Goal: Contribute content: Contribute content

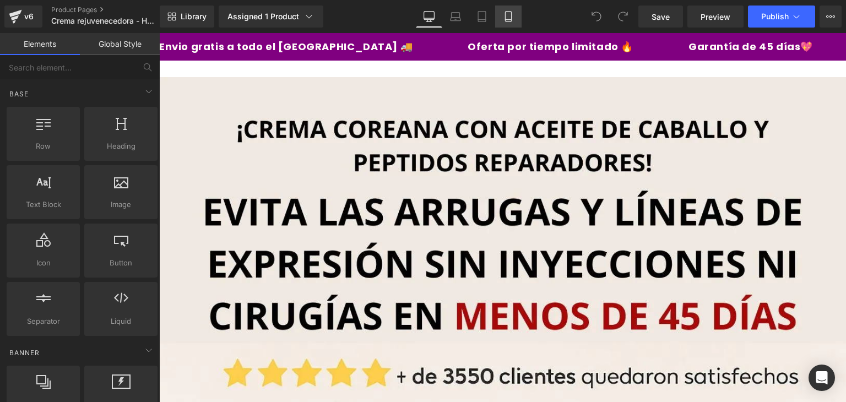
click at [507, 24] on link "Mobile" at bounding box center [508, 17] width 26 height 22
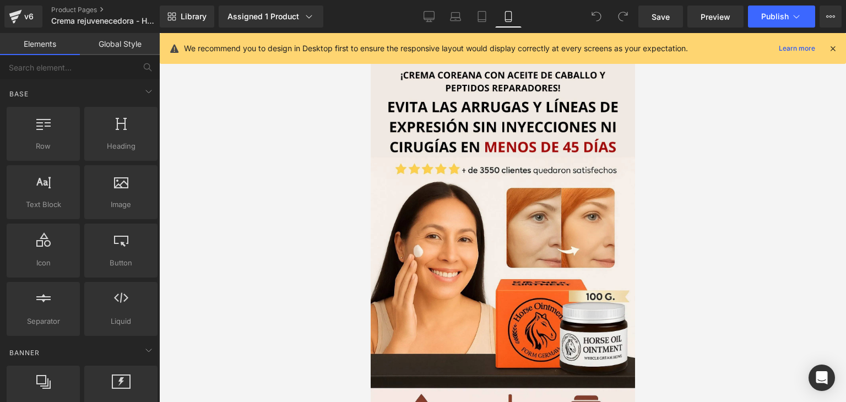
click at [833, 47] on icon at bounding box center [833, 49] width 10 height 10
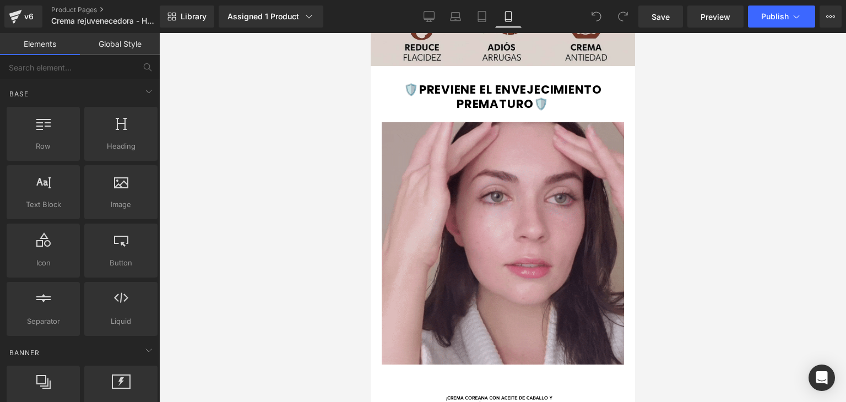
scroll to position [383, 0]
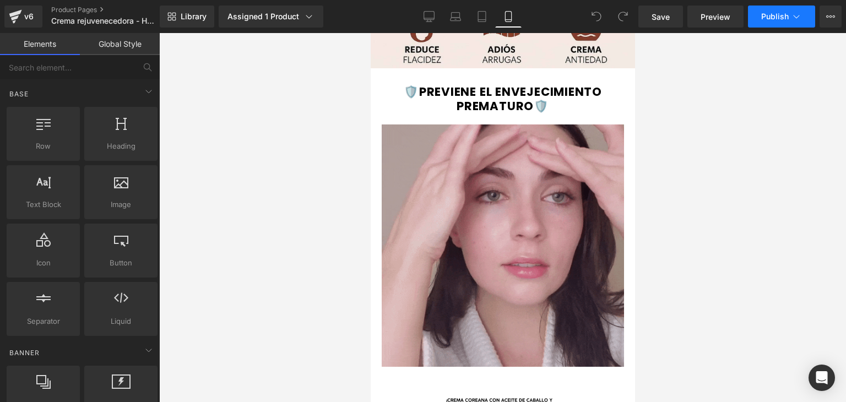
click at [788, 20] on span "Publish" at bounding box center [775, 16] width 28 height 9
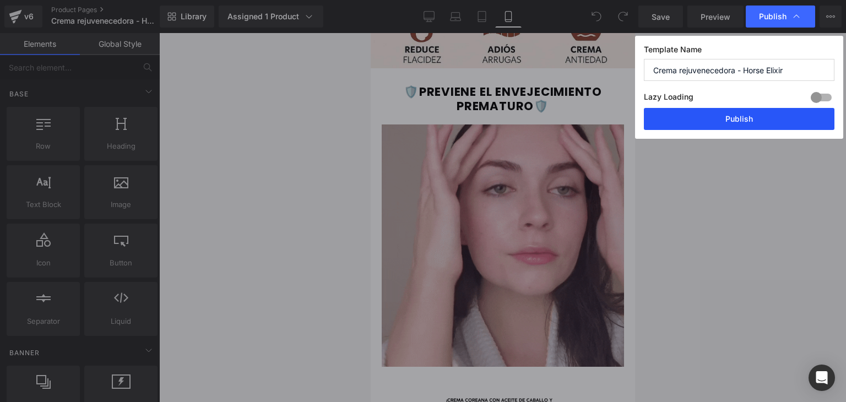
click at [708, 120] on button "Publish" at bounding box center [739, 119] width 191 height 22
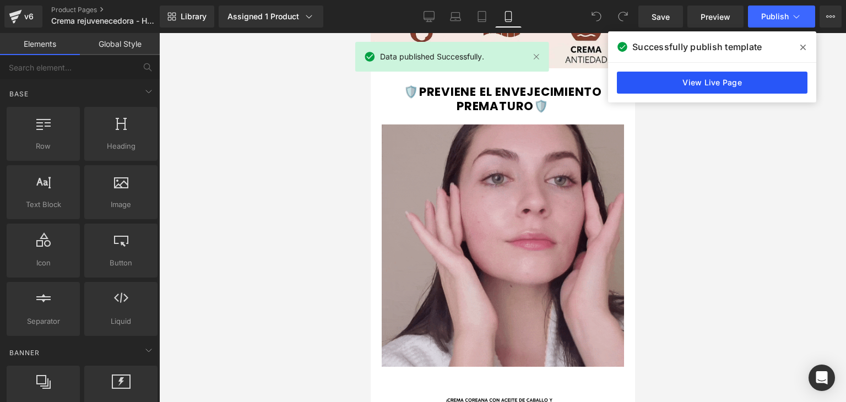
click at [705, 72] on link "View Live Page" at bounding box center [712, 83] width 191 height 22
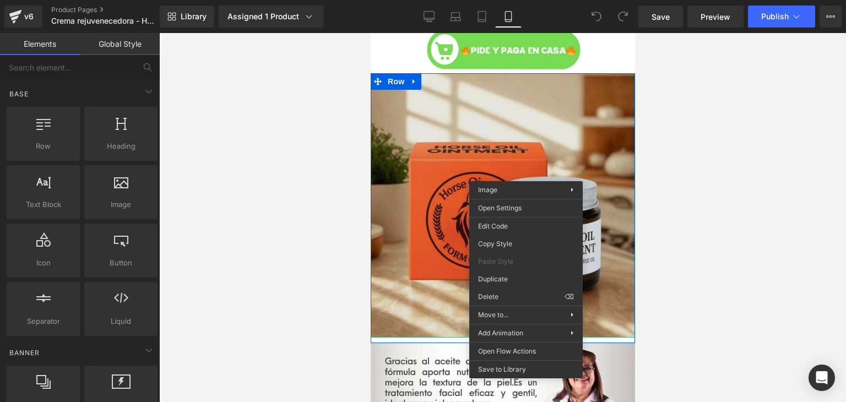
scroll to position [1007, 0]
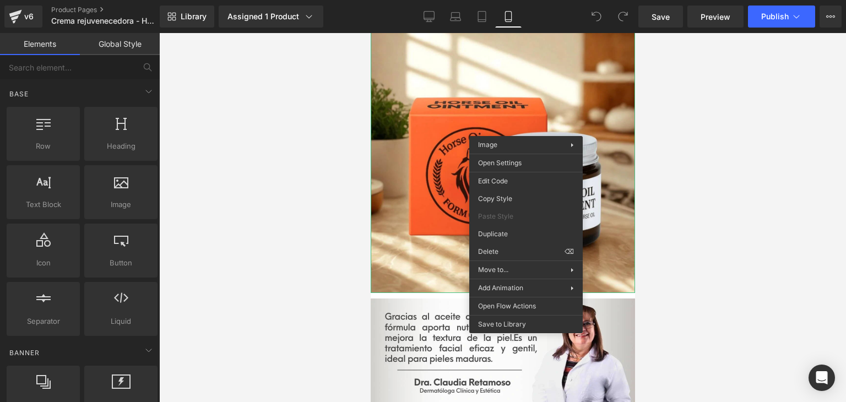
click at [677, 167] on div at bounding box center [502, 217] width 687 height 369
click at [660, 215] on div at bounding box center [502, 217] width 687 height 369
click at [352, 154] on div at bounding box center [502, 217] width 687 height 369
click at [729, 137] on div at bounding box center [502, 217] width 687 height 369
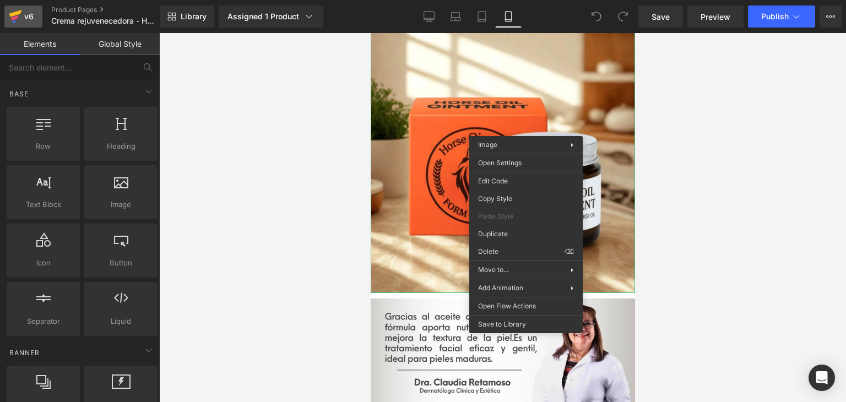
click at [13, 12] on icon at bounding box center [15, 17] width 13 height 28
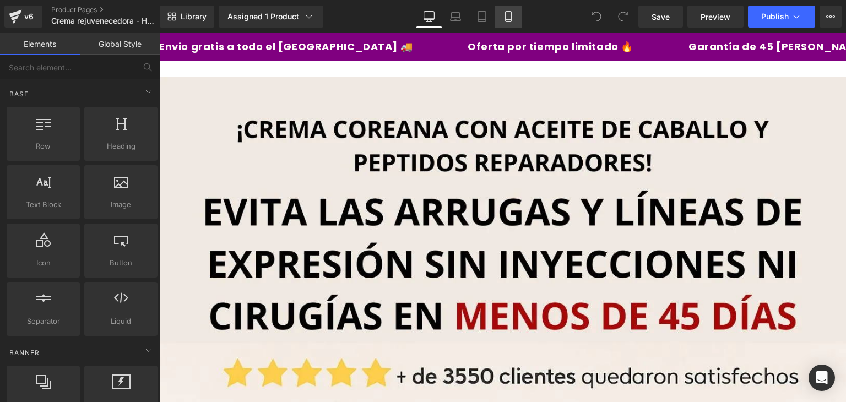
click at [507, 12] on icon at bounding box center [508, 16] width 11 height 11
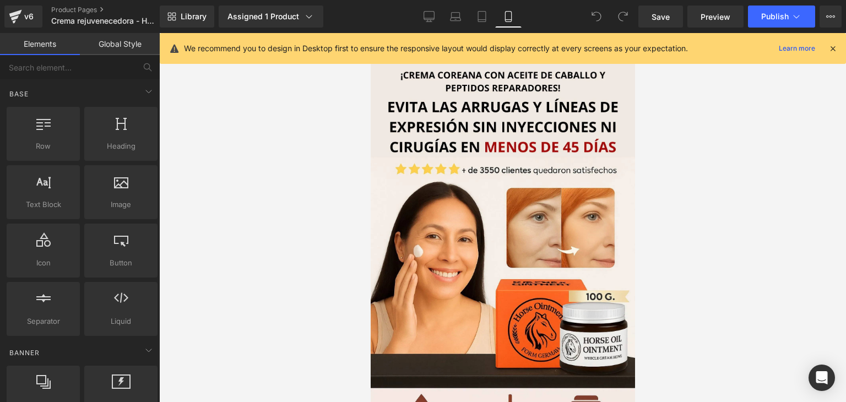
click at [837, 47] on icon at bounding box center [833, 49] width 10 height 10
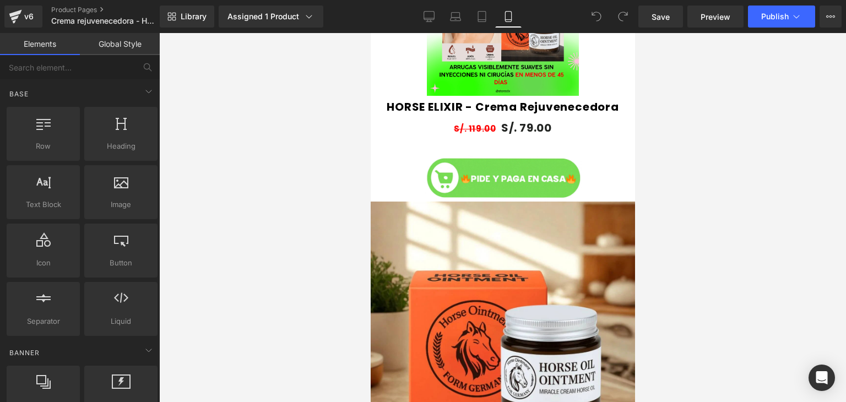
scroll to position [1009, 0]
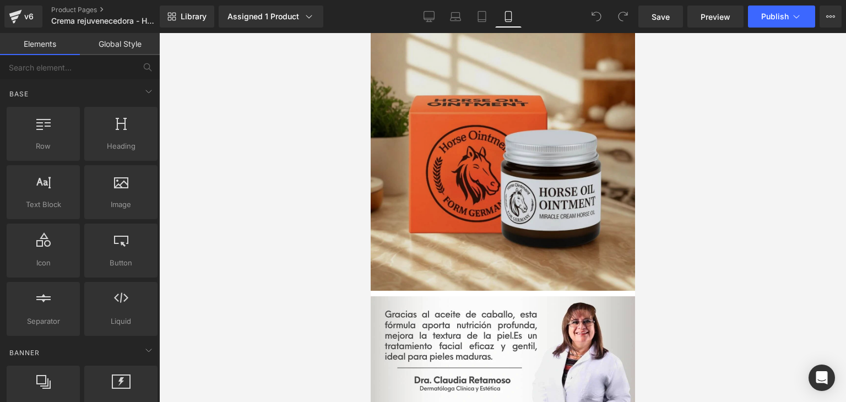
click at [484, 137] on img at bounding box center [502, 158] width 264 height 264
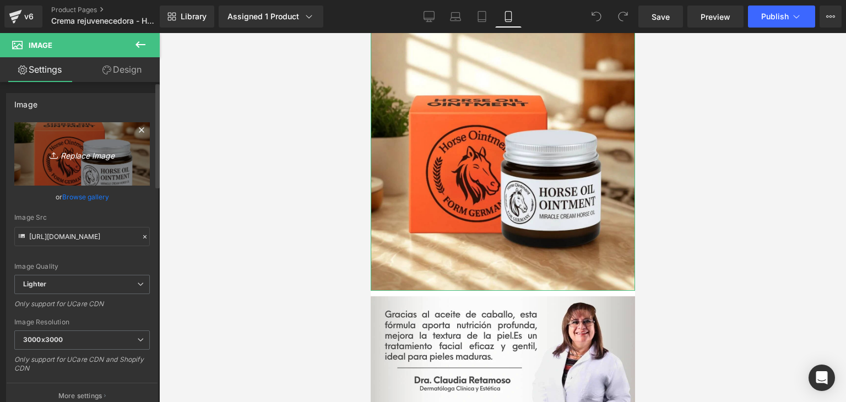
click at [99, 147] on icon "Replace Image" at bounding box center [82, 154] width 88 height 14
type input "C:\fakepath\WhatsApp-Image-2025-08-07-at-8.32.36-PM.webp"
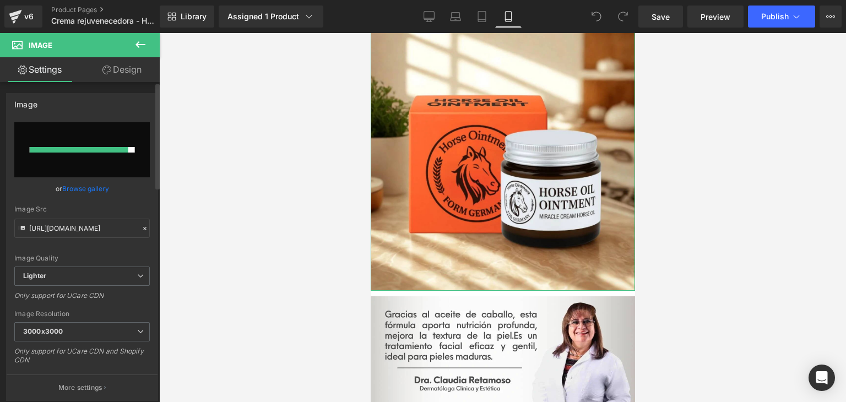
type input "https://ucarecdn.com/b25b73e6-c711-4850-b665-02a721dbc83c/-/format/auto/-/previ…"
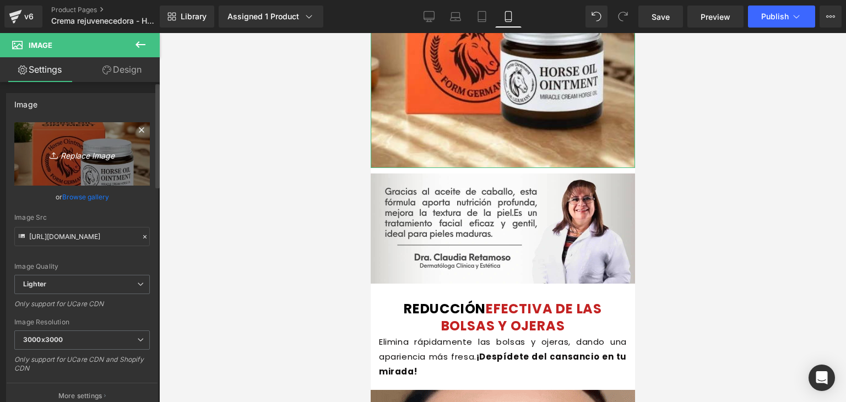
scroll to position [1164, 0]
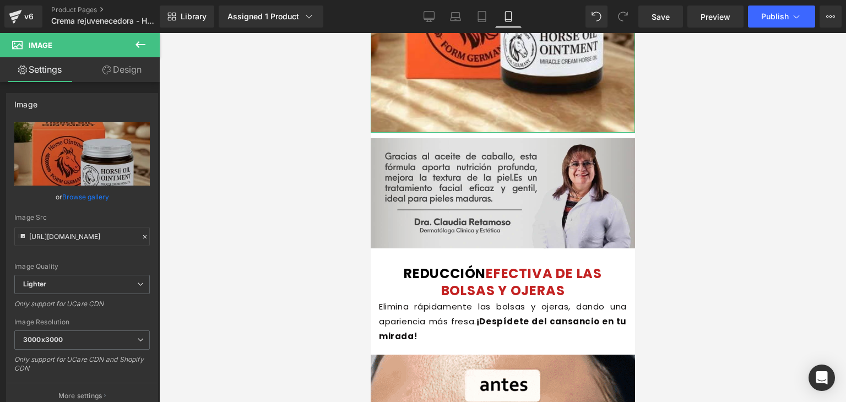
click at [475, 199] on img at bounding box center [502, 193] width 264 height 110
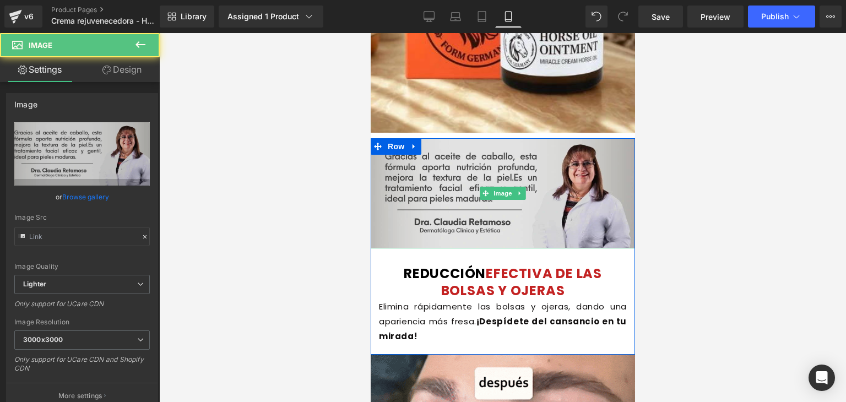
type input "https://ucarecdn.com/423a0f81-36ef-4ffe-9fc4-793742a5118a/-/format/auto/-/previ…"
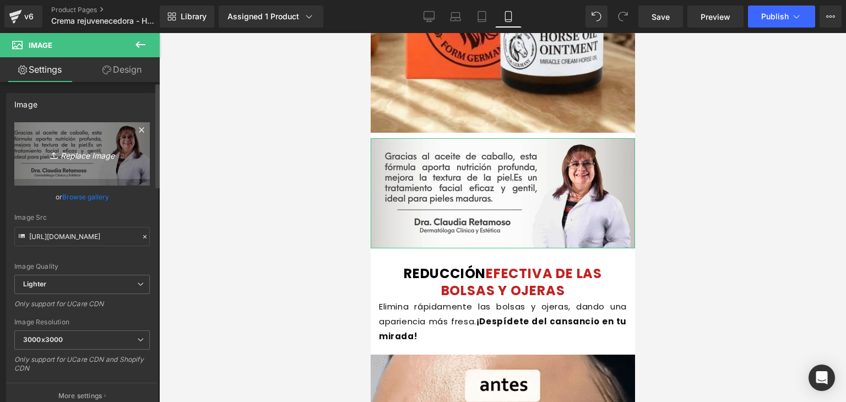
click at [88, 158] on icon "Replace Image" at bounding box center [82, 154] width 88 height 14
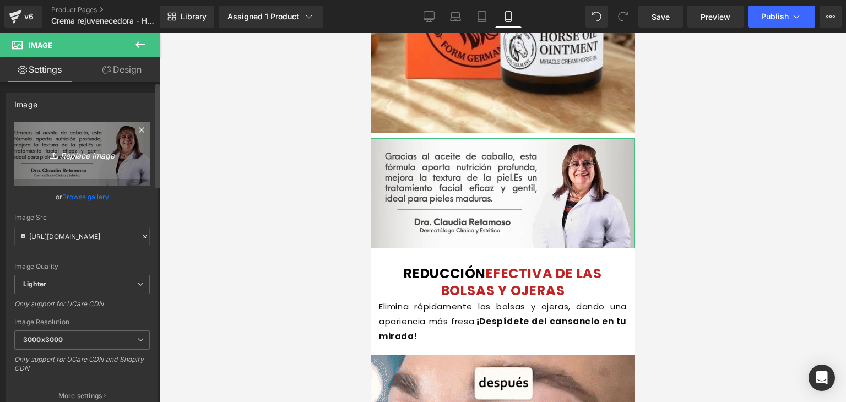
type input "C:\fakepath\gempages_494726557303047043-5572201e-b031-41db-8c1c-c82ff31a5e46.we…"
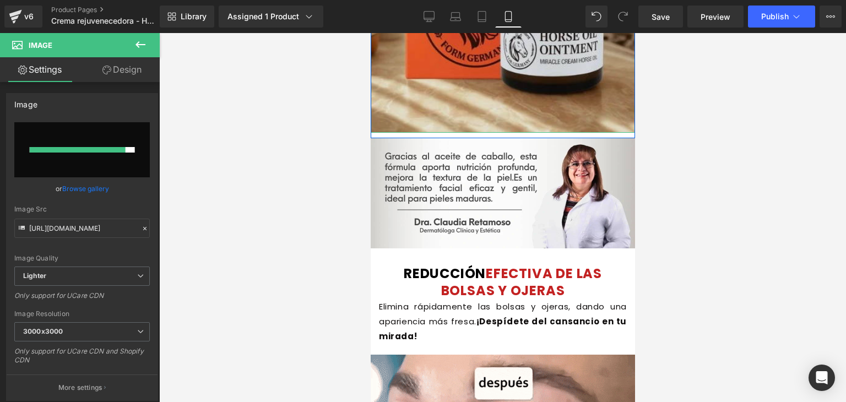
type input "https://ucarecdn.com/fef6f679-b9eb-43cb-8813-bc7d60ca9435/-/format/auto/-/previ…"
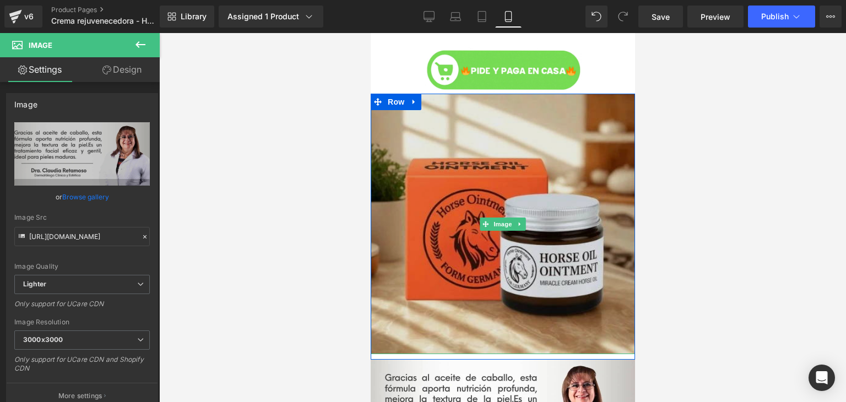
scroll to position [939, 0]
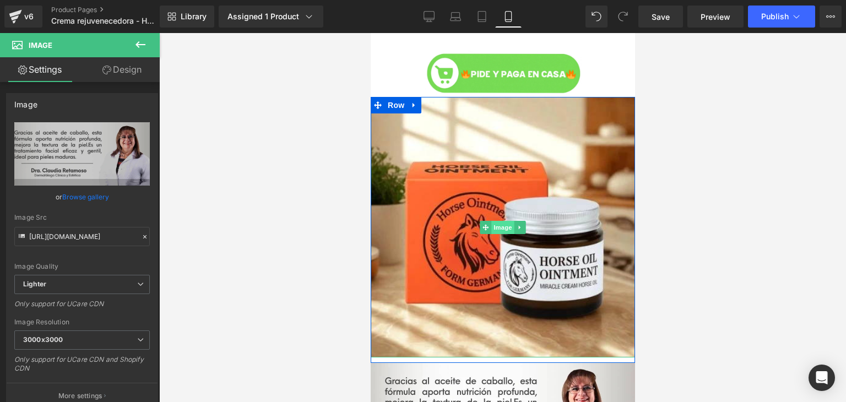
click at [496, 223] on span "Image" at bounding box center [502, 227] width 23 height 13
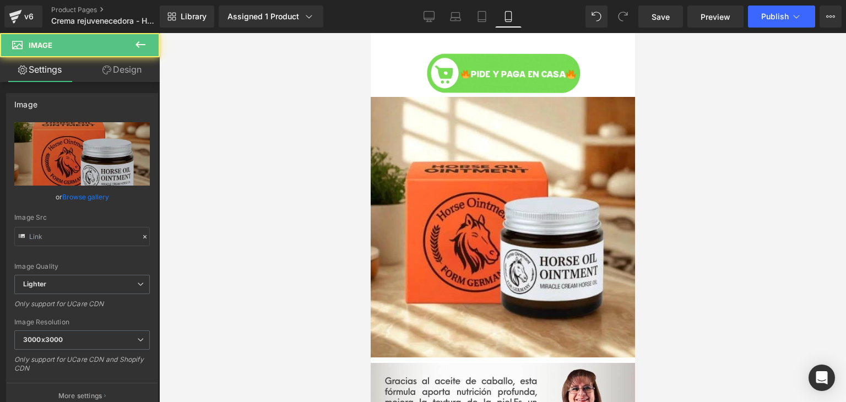
type input "https://ucarecdn.com/b25b73e6-c711-4850-b665-02a721dbc83c/-/format/auto/-/previ…"
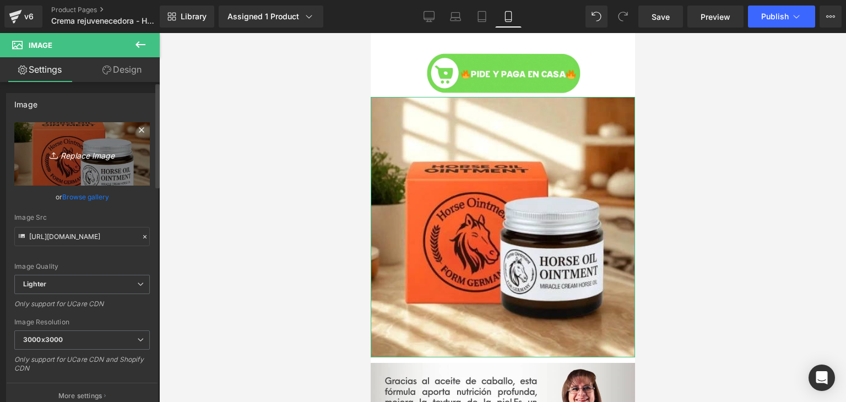
click at [84, 157] on icon "Replace Image" at bounding box center [82, 154] width 88 height 14
type input "C:\fakepath\IMAGEN_HORSE_1.webp"
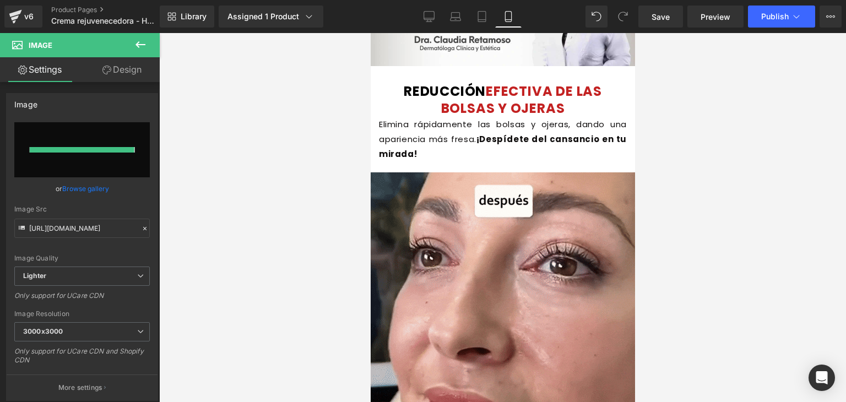
type input "https://ucarecdn.com/5e020a59-d808-40fd-939d-c65275e6cff4/-/format/auto/-/previ…"
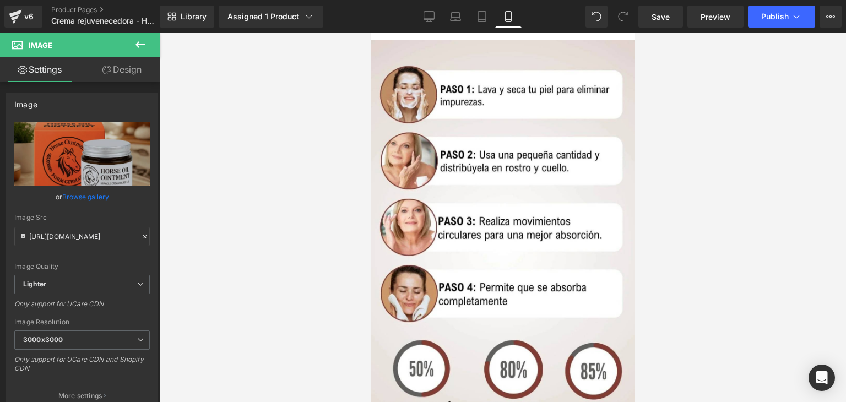
scroll to position [1901, 0]
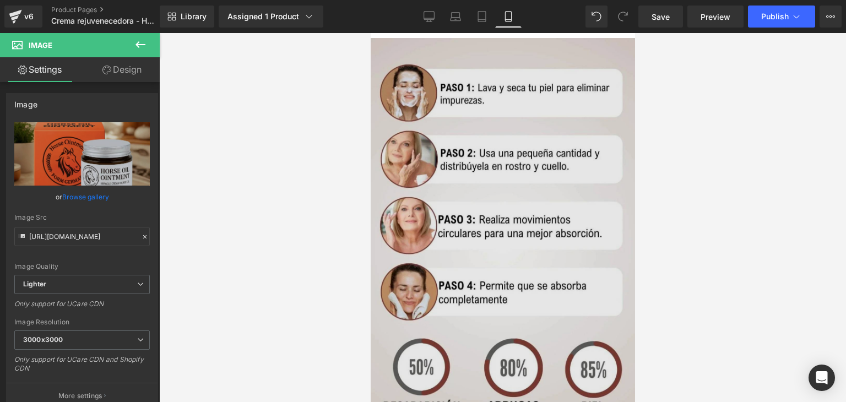
click at [484, 176] on img at bounding box center [502, 246] width 264 height 416
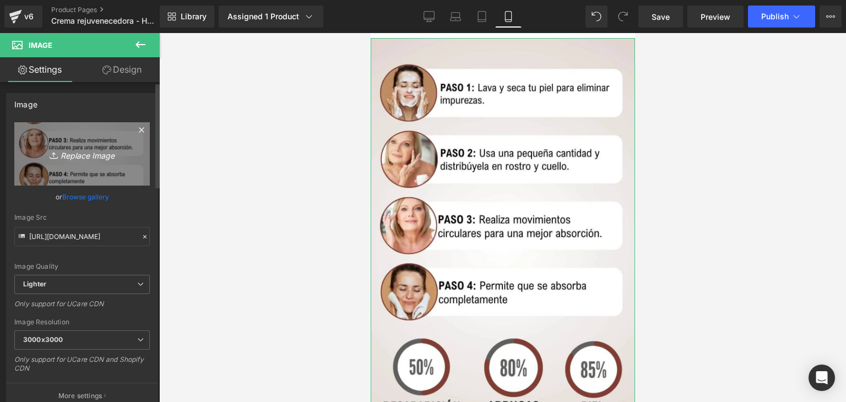
click at [82, 155] on icon "Replace Image" at bounding box center [82, 154] width 88 height 14
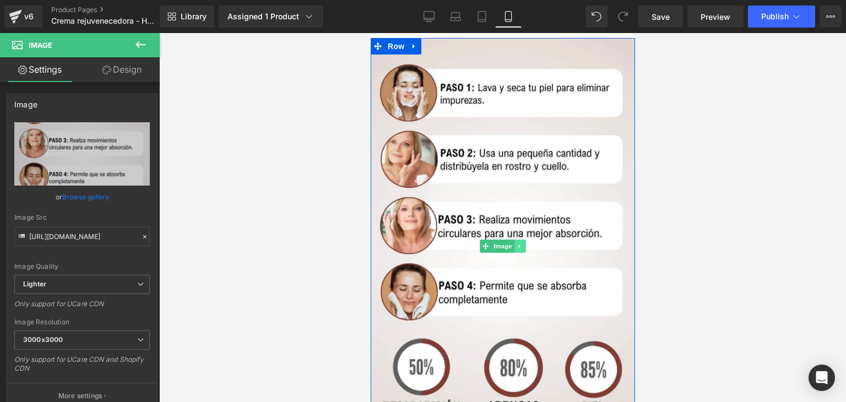
click at [518, 245] on icon at bounding box center [519, 247] width 2 height 4
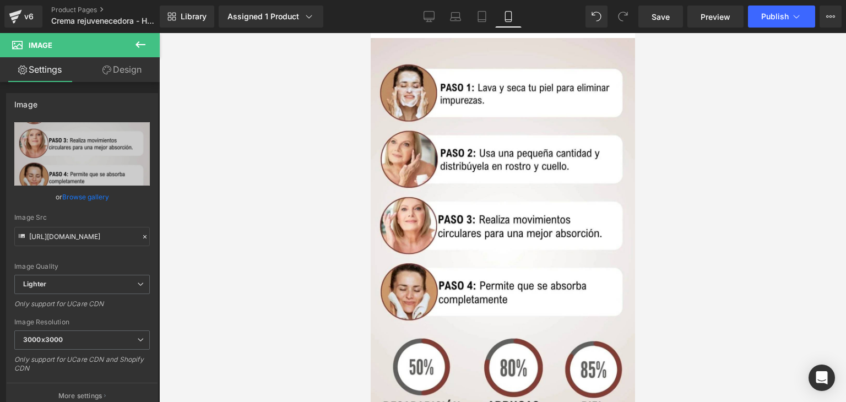
click at [723, 183] on div at bounding box center [502, 217] width 687 height 369
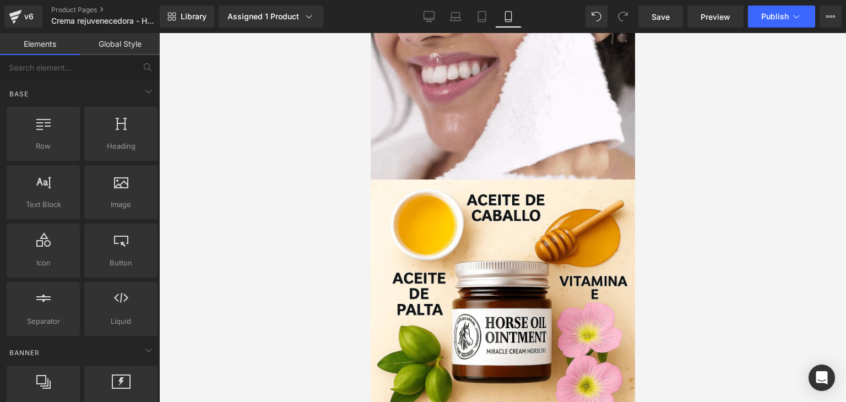
scroll to position [2506, 0]
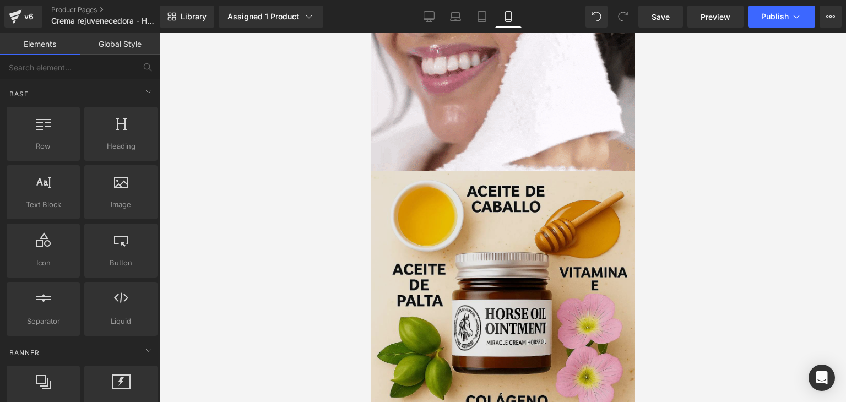
click at [496, 257] on img at bounding box center [502, 303] width 264 height 264
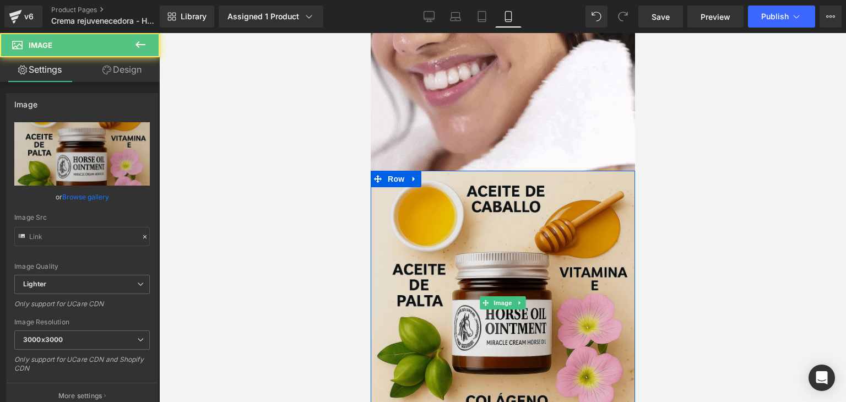
type input "https://ucarecdn.com/fd5b5d4f-1693-40ad-92bd-031bfd848085/-/format/auto/-/previ…"
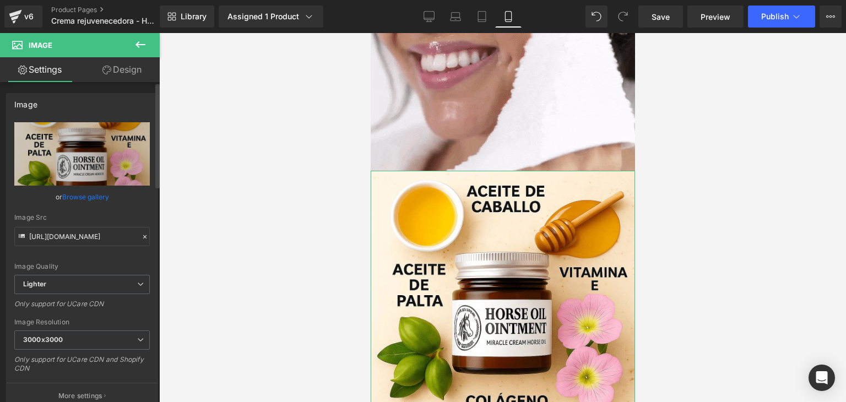
click at [91, 194] on link "Browse gallery" at bounding box center [85, 196] width 47 height 19
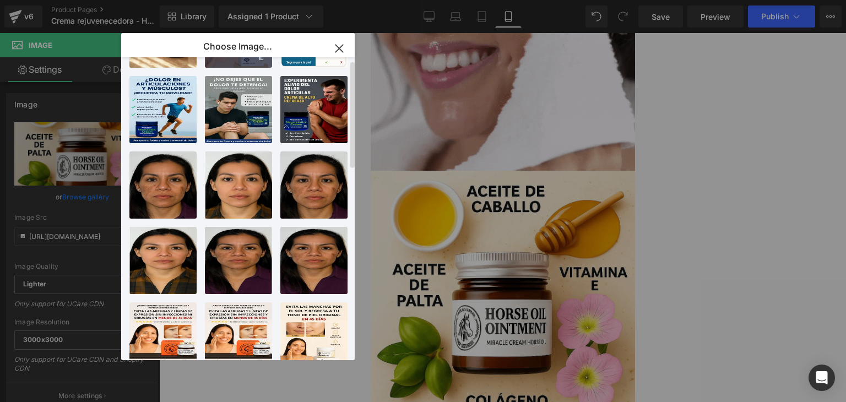
scroll to position [0, 0]
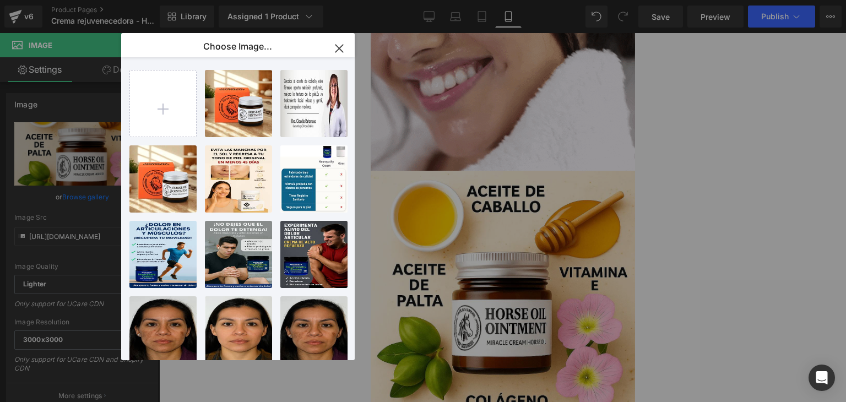
click at [341, 50] on icon "button" at bounding box center [339, 48] width 7 height 7
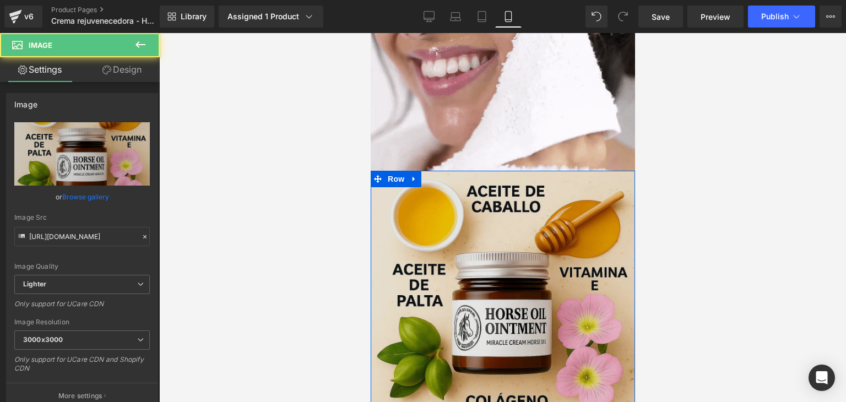
click at [581, 192] on img at bounding box center [502, 303] width 264 height 264
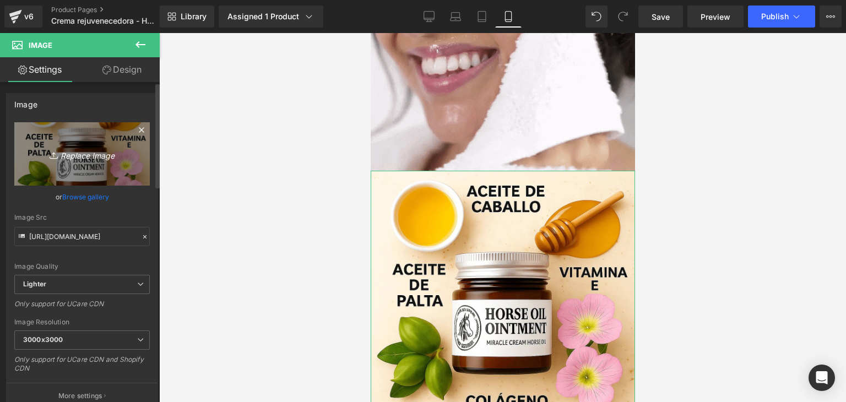
click at [90, 155] on icon "Replace Image" at bounding box center [82, 154] width 88 height 14
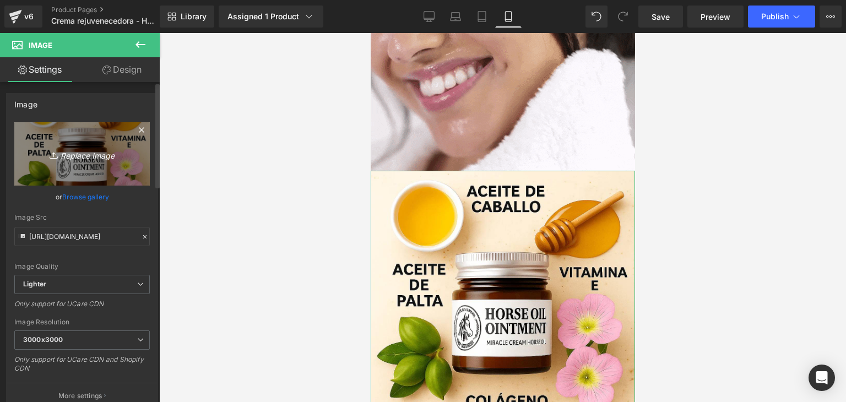
type input "C:\fakepath\horse caballo.webp"
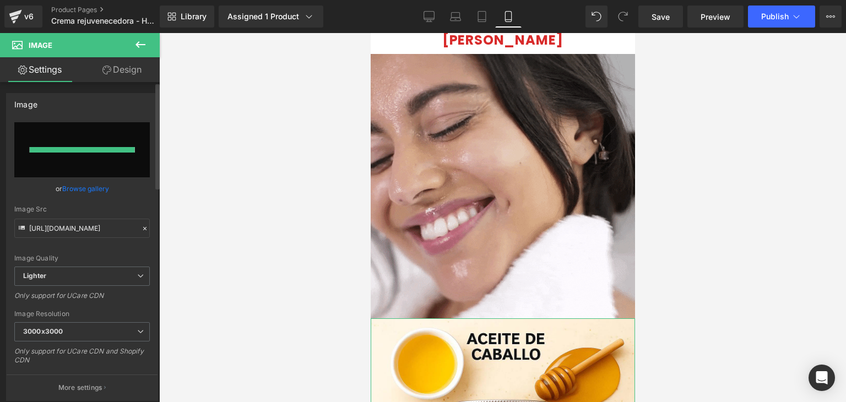
type input "https://ucarecdn.com/7aabd990-0ac7-44b2-9e97-895b48e082ec/-/format/auto/-/previ…"
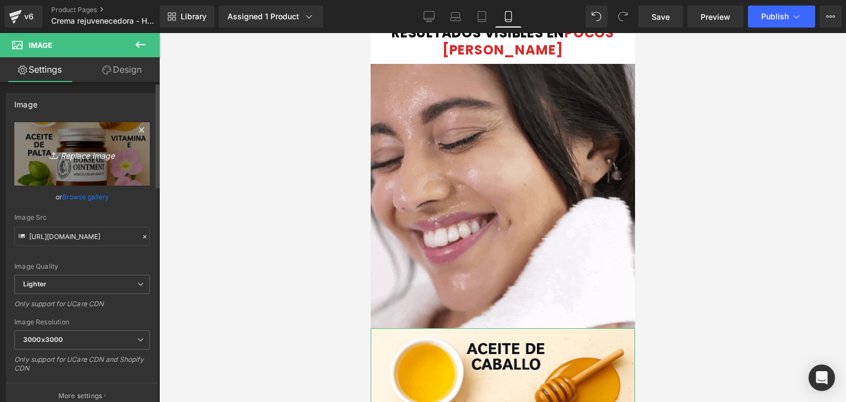
scroll to position [2347, 0]
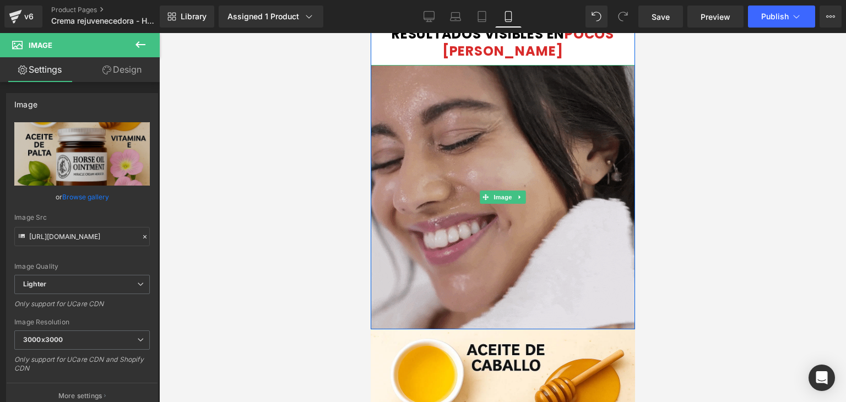
drag, startPoint x: 467, startPoint y: 168, endPoint x: 715, endPoint y: 55, distance: 272.2
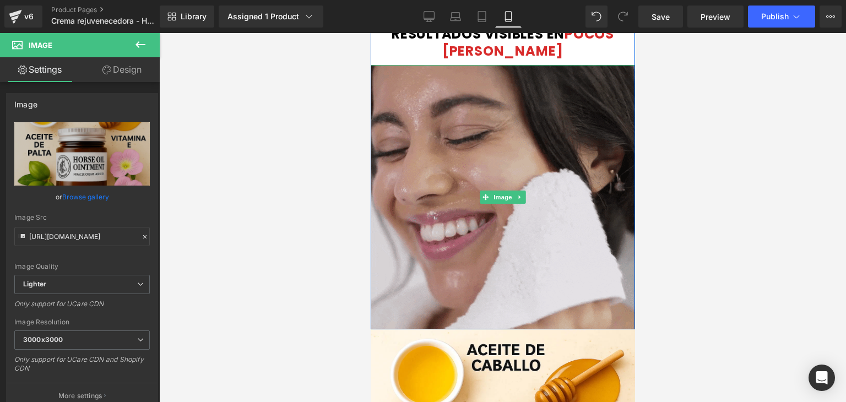
click at [467, 168] on img at bounding box center [502, 197] width 264 height 264
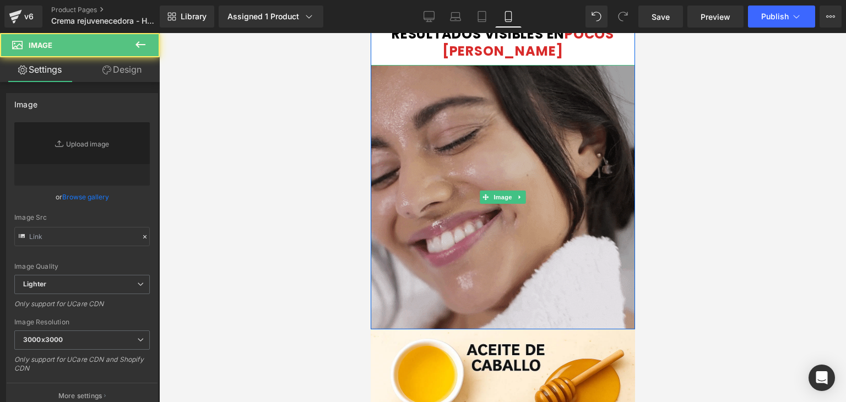
type input "https://media4.giphy.com/media/v1.Y2lkPTc5MGI3NjExdWluNndwNXp3ZmJzNjMzMmh1OHI0e…"
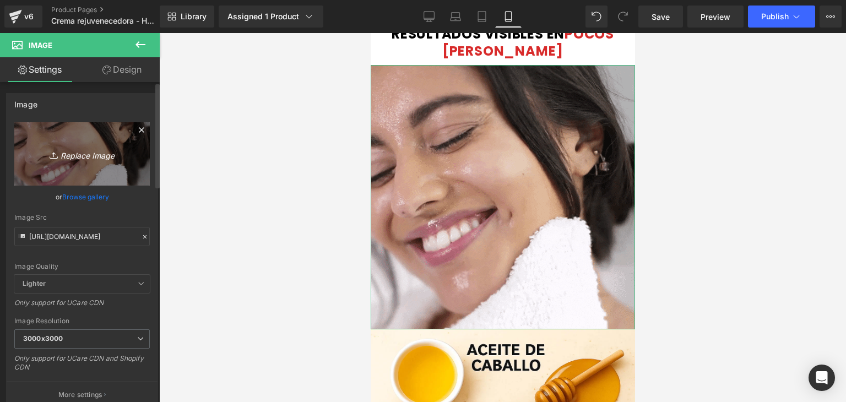
click at [83, 156] on icon "Replace Image" at bounding box center [82, 154] width 88 height 14
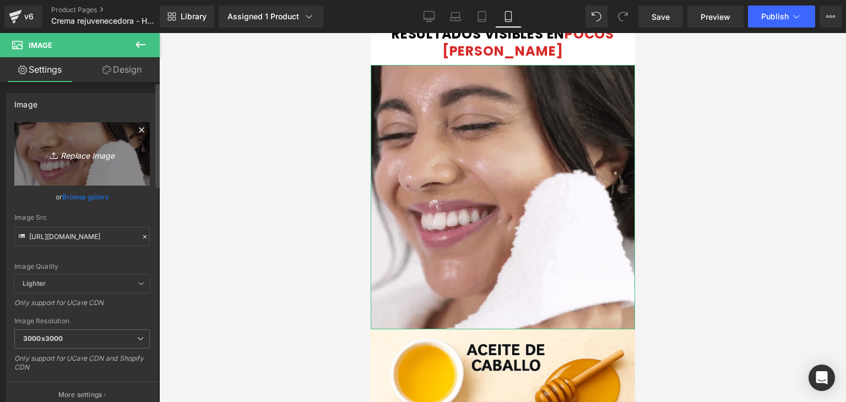
type input "C:\fakepath\GIFT-NORMAL.webp"
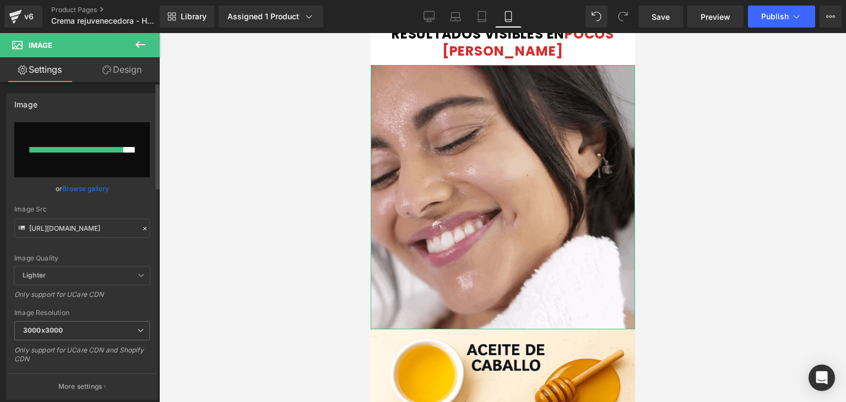
type input "https://ucarecdn.com/51194289-ae37-41da-9862-a7babc77132a/-/format/auto/-/previ…"
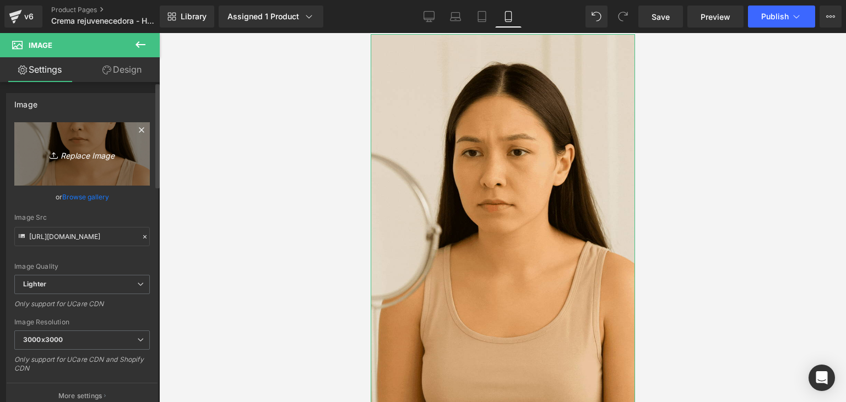
scroll to position [2373, 0]
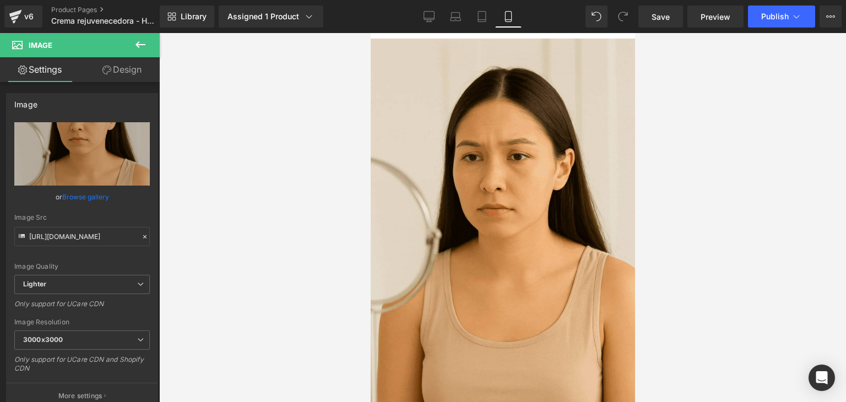
click at [707, 125] on div at bounding box center [502, 217] width 687 height 369
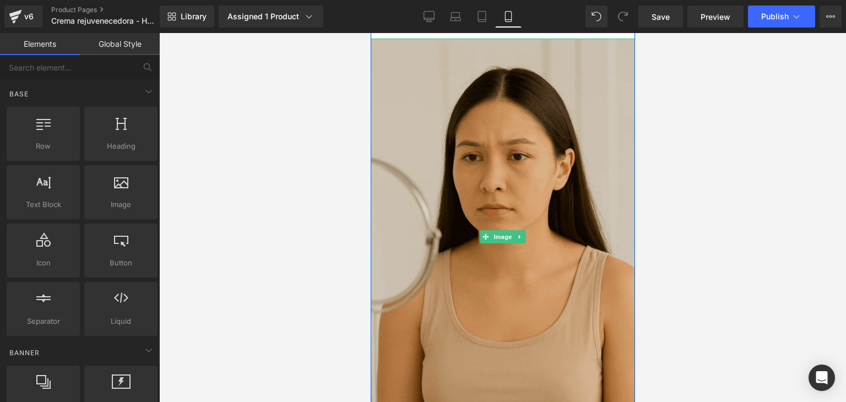
click at [482, 191] on img at bounding box center [502, 237] width 264 height 397
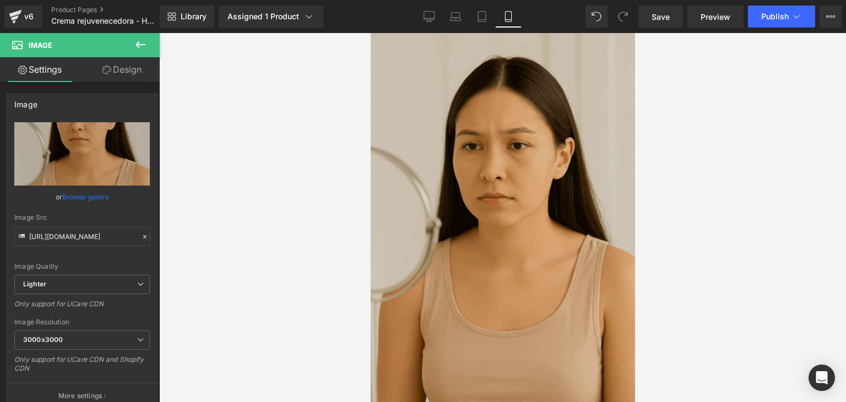
scroll to position [2385, 0]
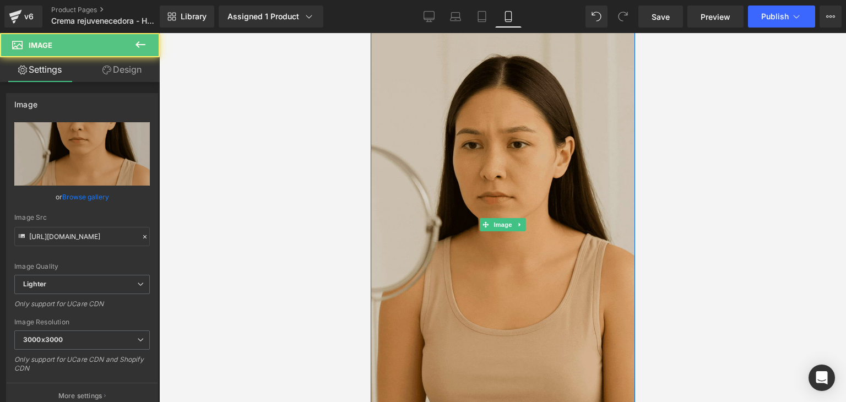
click at [507, 160] on img at bounding box center [502, 224] width 264 height 397
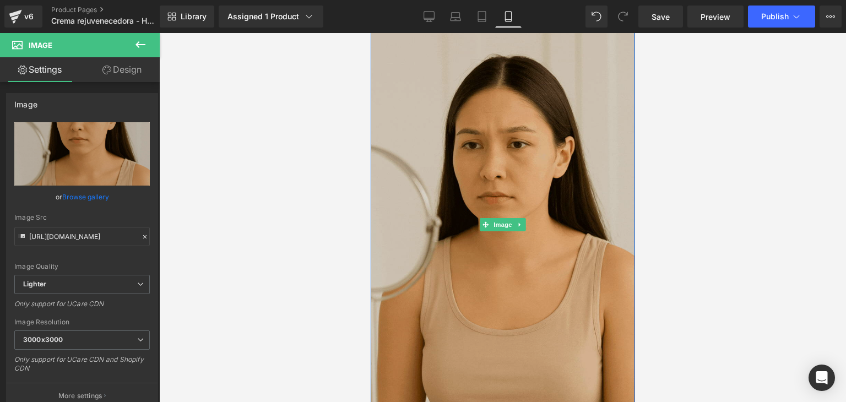
click at [497, 243] on img at bounding box center [502, 224] width 264 height 397
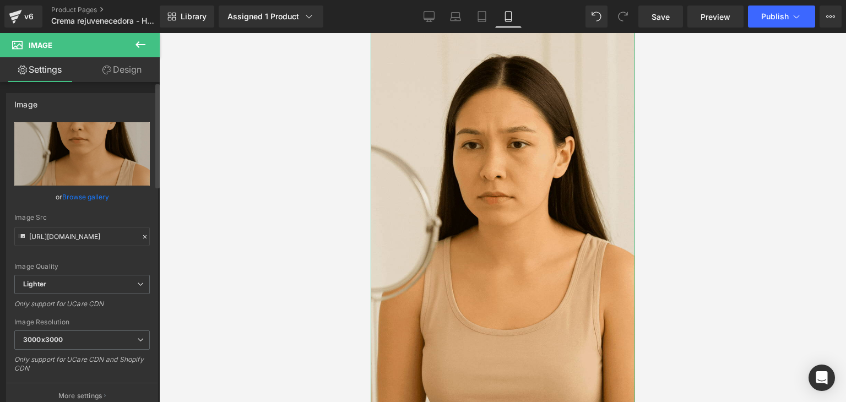
click at [140, 240] on div at bounding box center [145, 237] width 10 height 13
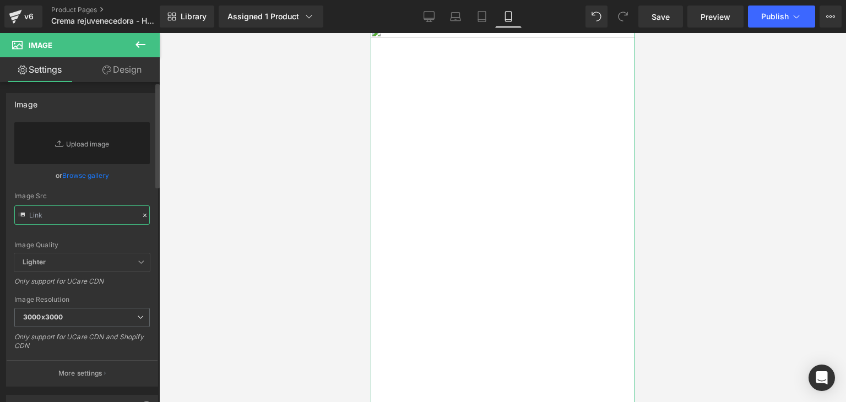
click at [86, 215] on input "text" at bounding box center [82, 214] width 136 height 19
paste input "https://media0.giphy.com/media/v1.Y2lkPTc5MGI3NjExeTZjZHVja2lyYWM5bWp5NXpwMjZwe…"
type input "https://media0.giphy.com/media/v1.Y2lkPTc5MGI3NjExeTZjZHVja2lyYWM5bWp5NXpwMjZwe…"
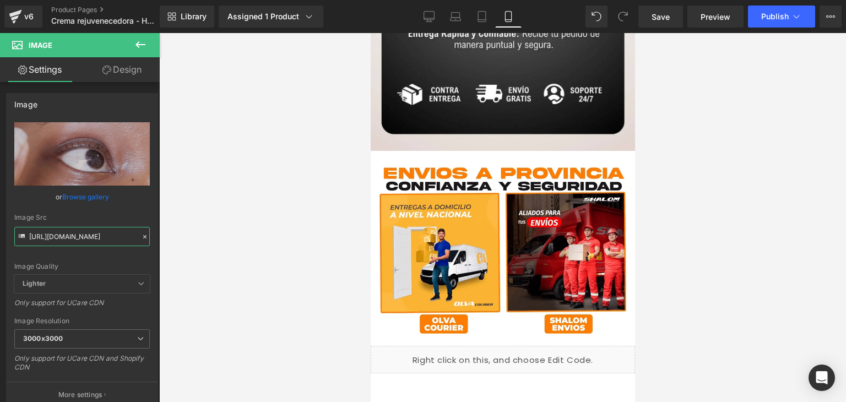
scroll to position [3624, 0]
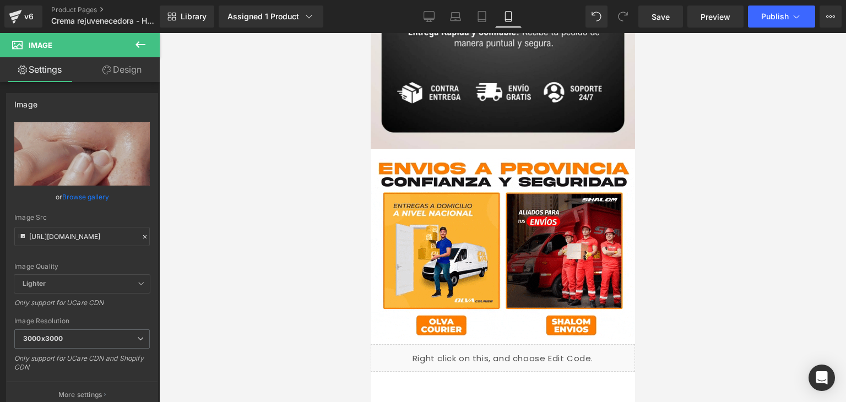
click at [495, 229] on div "Image" at bounding box center [502, 246] width 264 height 195
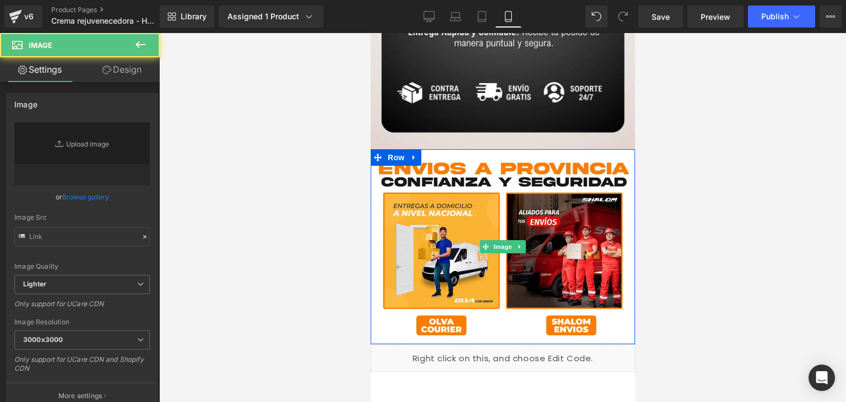
type input "https://media3.giphy.com/media/v1.Y2lkPTc5MGI3NjExbmFxaXhremp2bGdyMzB5djJ0aDZle…"
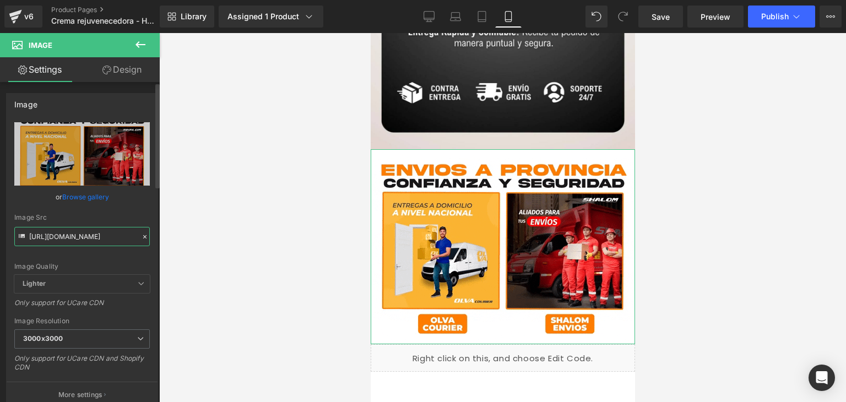
click at [119, 241] on input "https://media3.giphy.com/media/v1.Y2lkPTc5MGI3NjExbmFxaXhremp2bGdyMzB5djJ0aDZle…" at bounding box center [82, 236] width 136 height 19
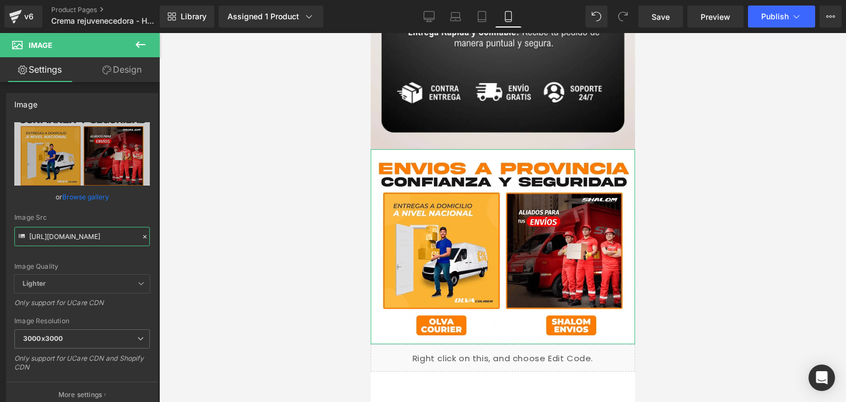
scroll to position [0, 560]
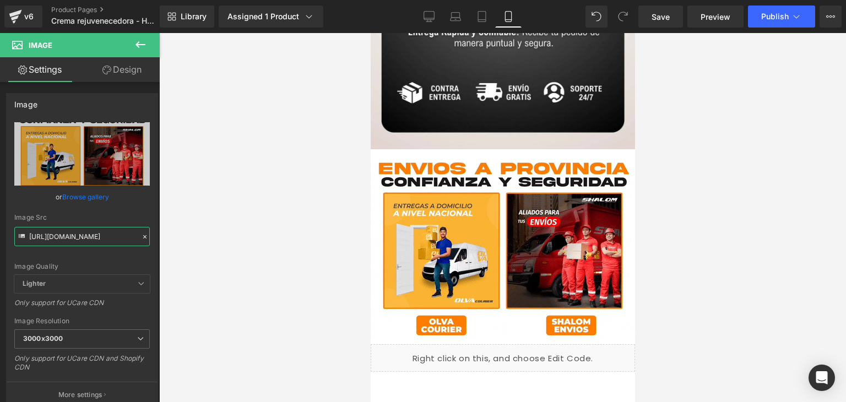
drag, startPoint x: 30, startPoint y: 235, endPoint x: 258, endPoint y: 258, distance: 228.6
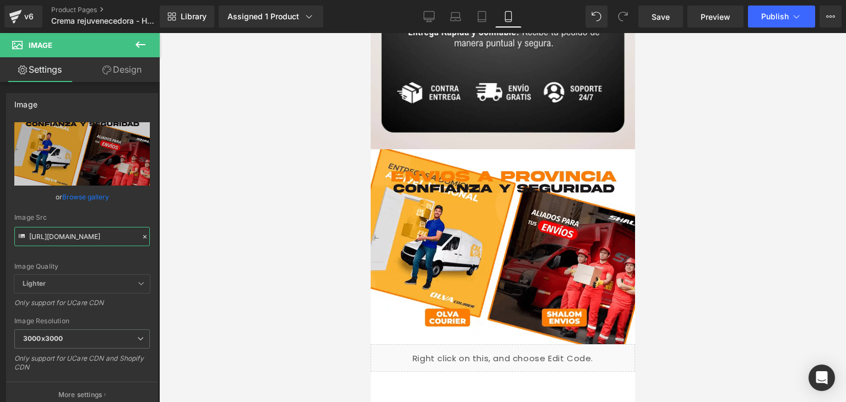
click at [258, 258] on div "Image You are previewing how the will restyle your page. You can not edit Eleme…" at bounding box center [423, 210] width 846 height 421
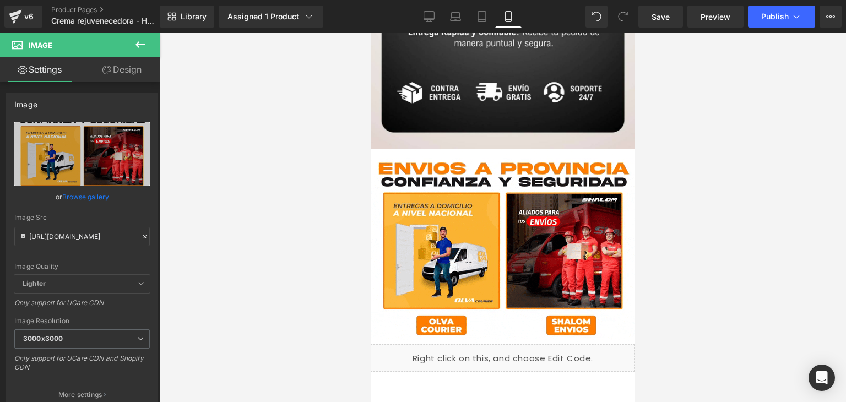
click at [651, 170] on div at bounding box center [502, 217] width 687 height 369
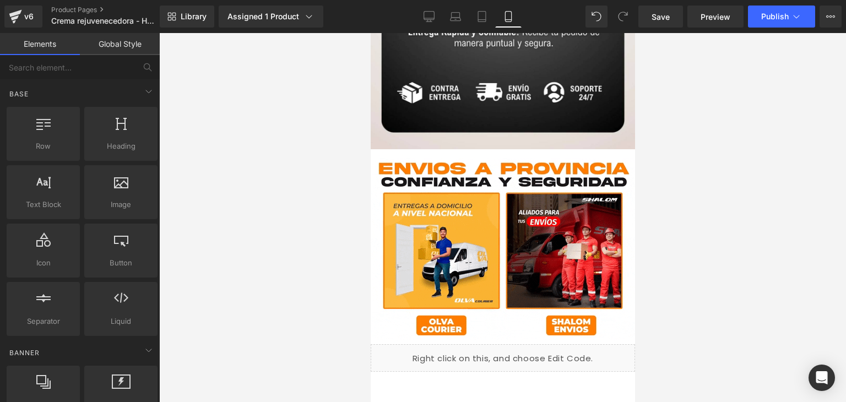
scroll to position [0, 0]
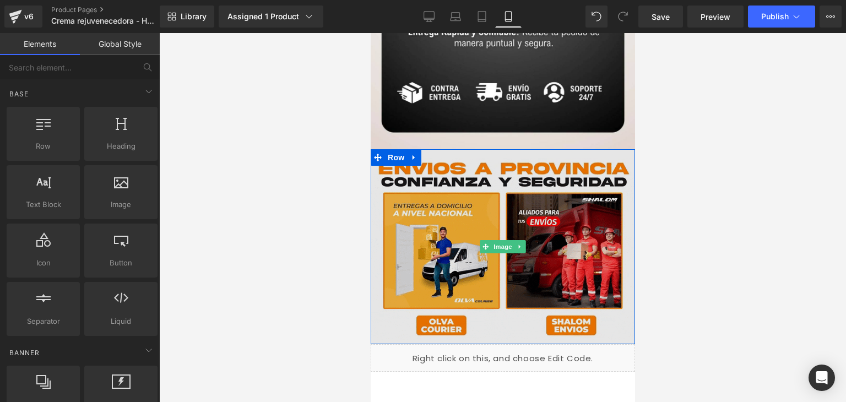
click at [495, 228] on img at bounding box center [502, 246] width 264 height 195
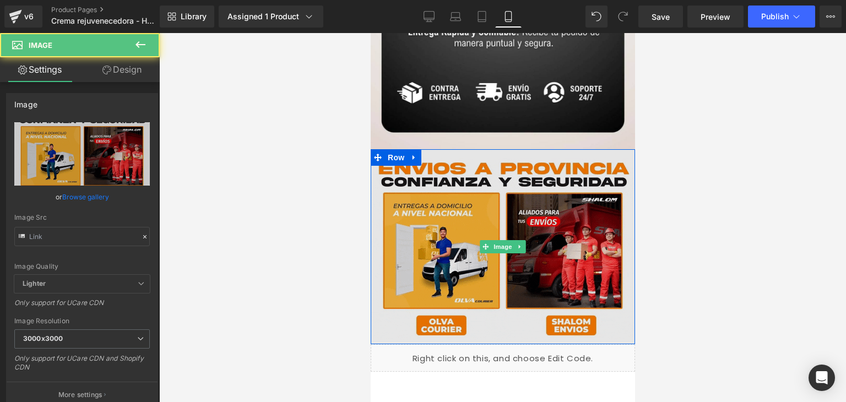
type input "https://media3.giphy.com/media/v1.Y2lkPTc5MGI3NjExbmFxaXhremp2bGdyMzB5djJ0aDZle…"
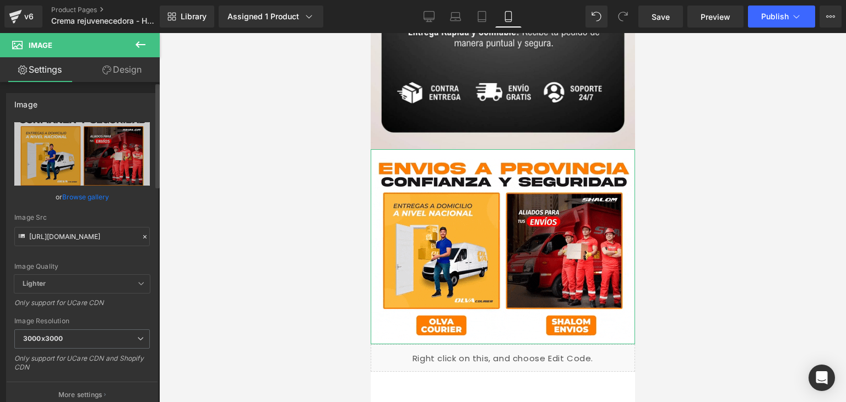
click at [99, 198] on link "Browse gallery" at bounding box center [85, 196] width 47 height 19
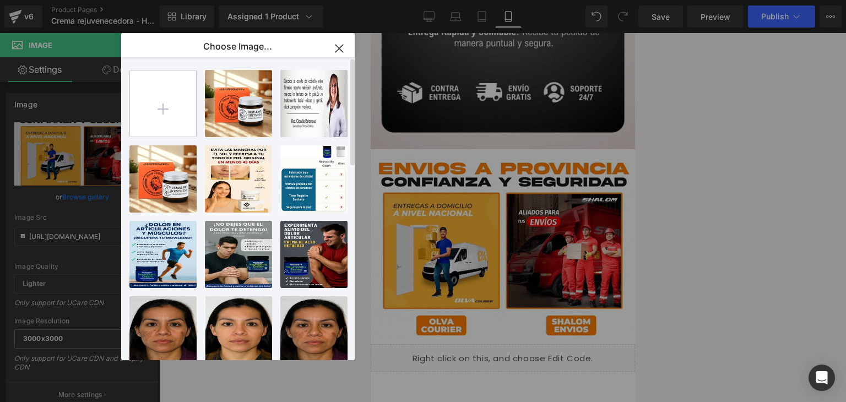
click at [158, 100] on input "file" at bounding box center [163, 104] width 66 height 66
type input "C:\fakepath\PN54bh63ejHFPXtWCS.webp"
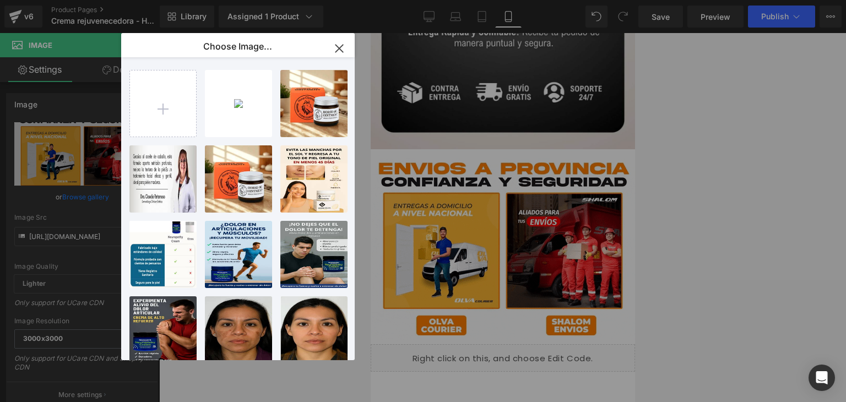
click at [340, 46] on icon "button" at bounding box center [340, 49] width 18 height 18
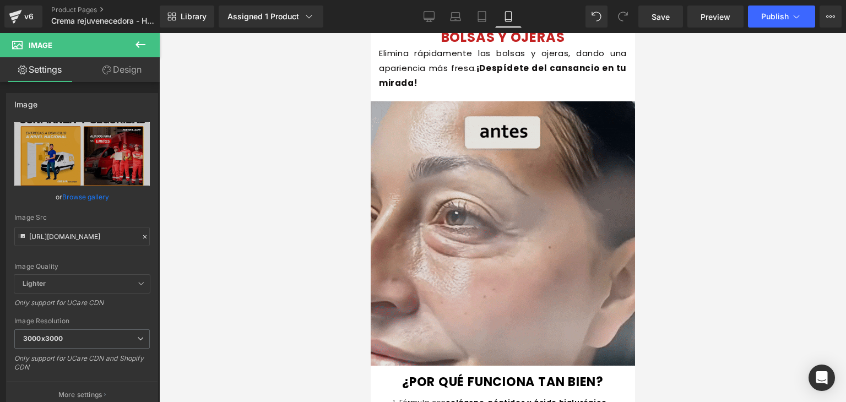
scroll to position [1451, 0]
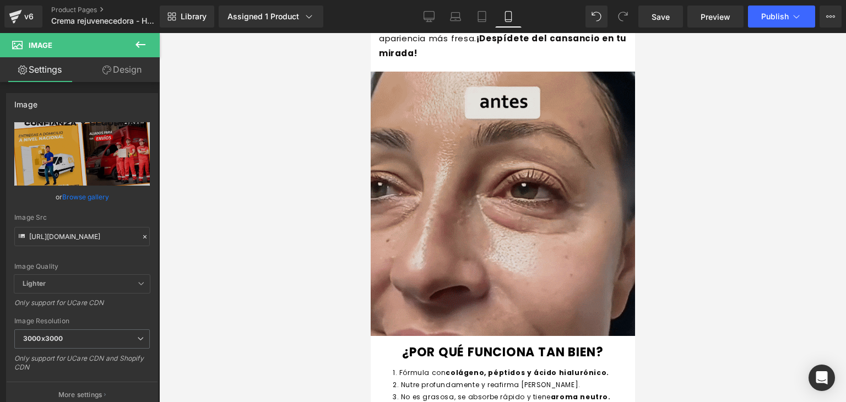
click at [499, 182] on img at bounding box center [502, 204] width 264 height 264
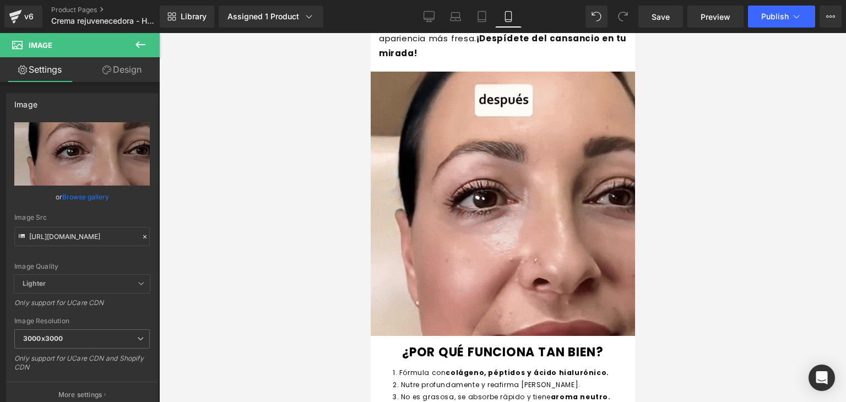
click at [141, 48] on icon at bounding box center [140, 44] width 13 height 13
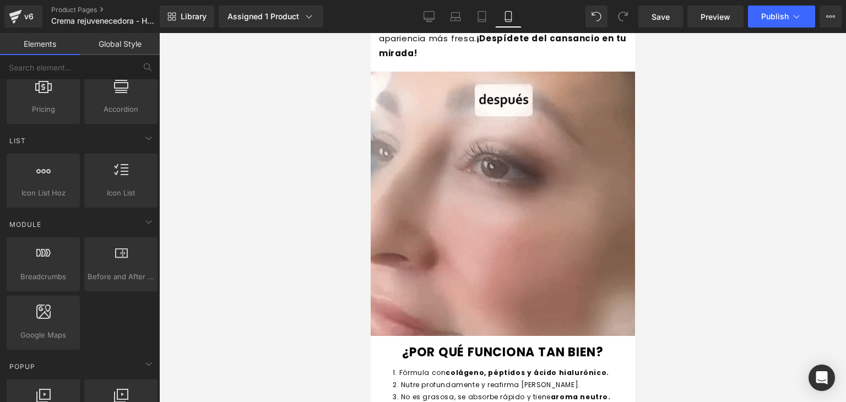
scroll to position [439, 0]
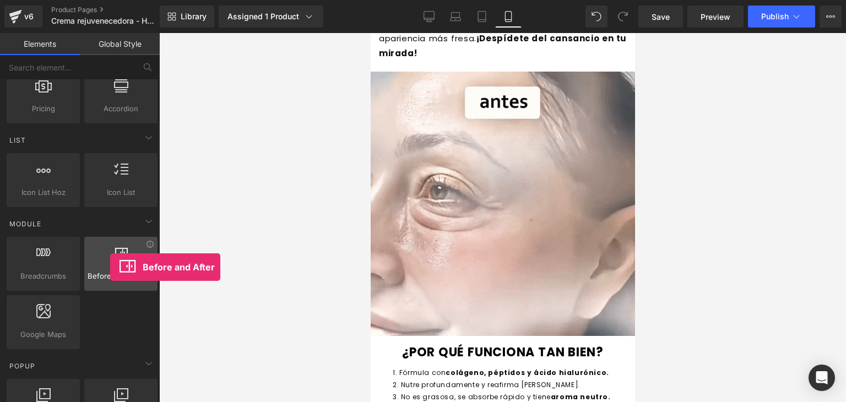
drag, startPoint x: 119, startPoint y: 256, endPoint x: 110, endPoint y: 267, distance: 14.5
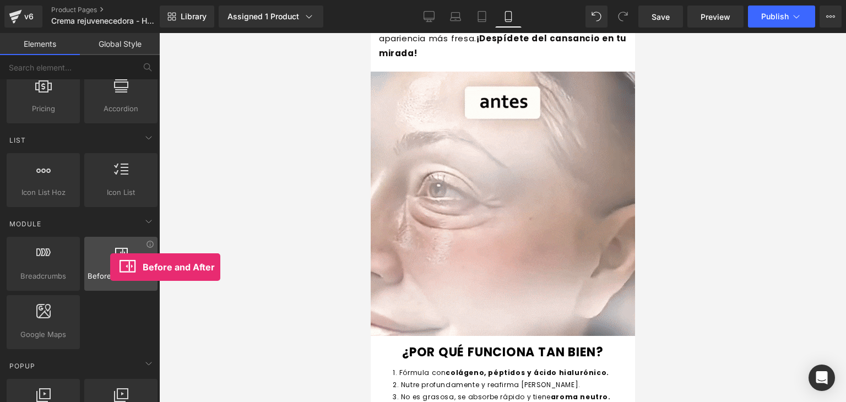
click at [110, 267] on div at bounding box center [121, 258] width 67 height 25
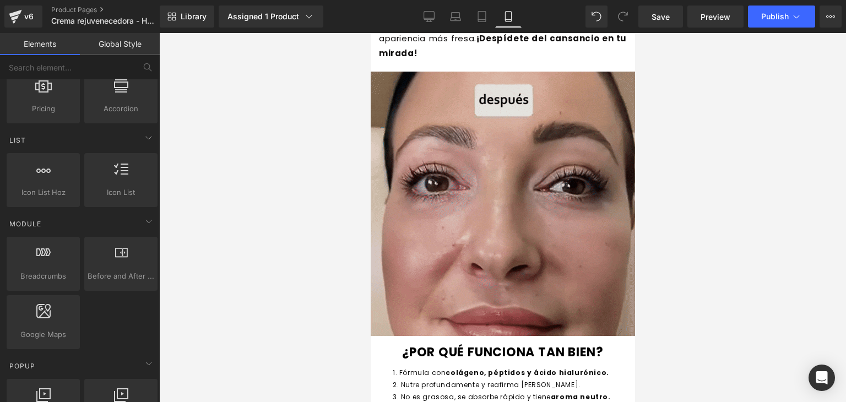
drag, startPoint x: 480, startPoint y: 300, endPoint x: 559, endPoint y: 166, distance: 155.5
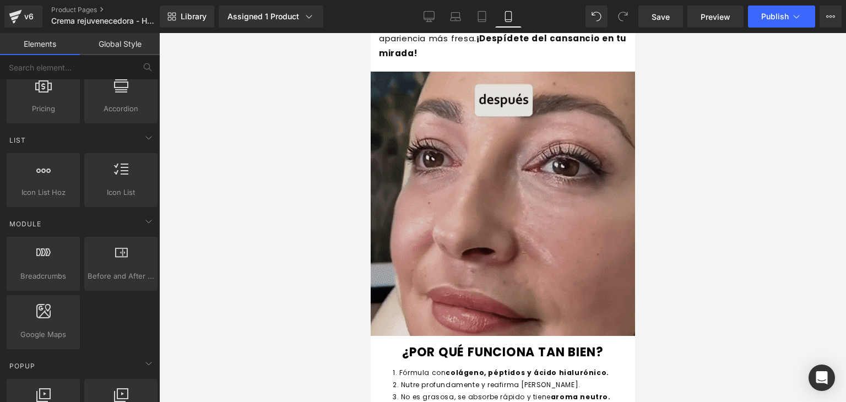
click at [559, 166] on img at bounding box center [502, 204] width 264 height 264
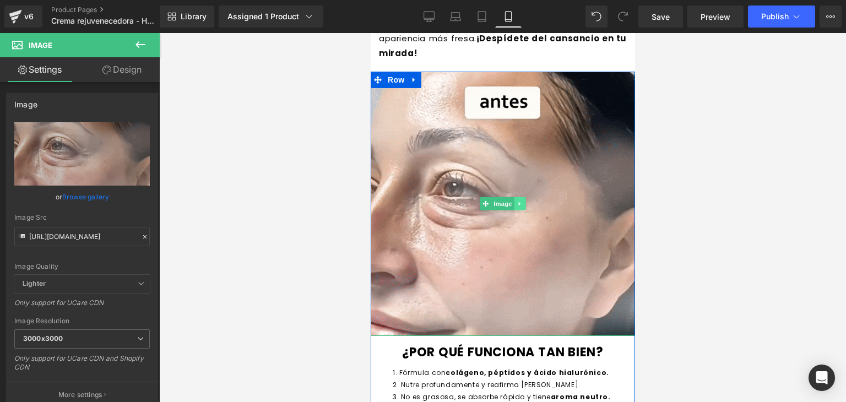
click at [517, 200] on link at bounding box center [520, 203] width 12 height 13
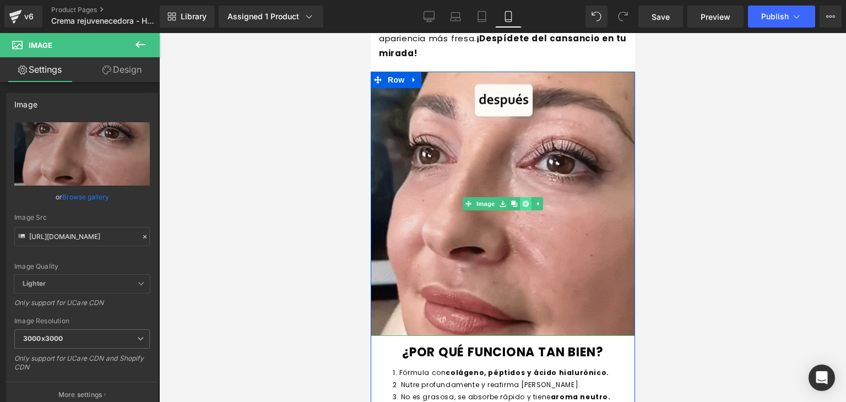
click at [522, 202] on icon at bounding box center [525, 204] width 6 height 6
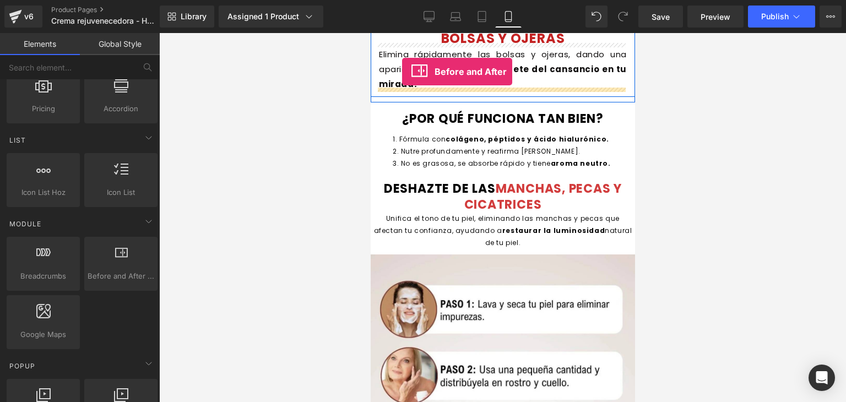
scroll to position [1405, 0]
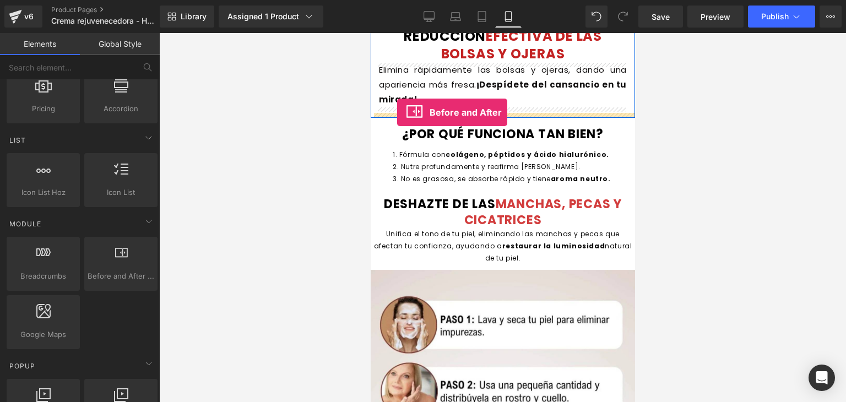
drag, startPoint x: 480, startPoint y: 293, endPoint x: 397, endPoint y: 113, distance: 197.9
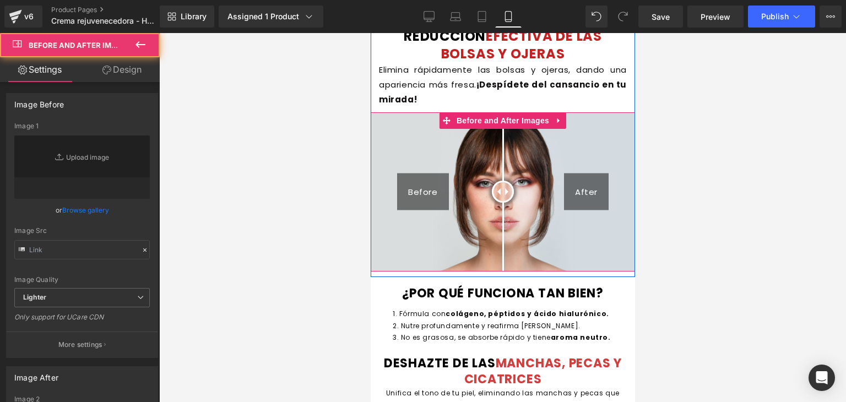
type input "https://cdn.shopify.com/s/files/1/2005/9307/files/Before-2_1024x1024.jpg"
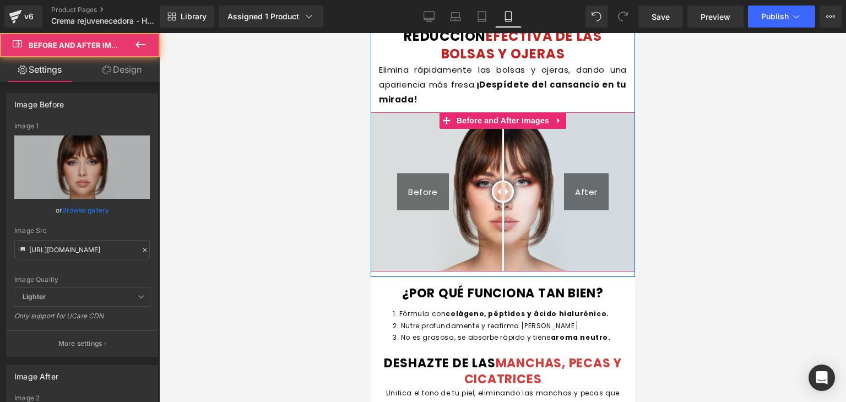
type input "https://cdn.shopify.com/s/files/1/2005/9307/files/After-2_1024x1024.jpg"
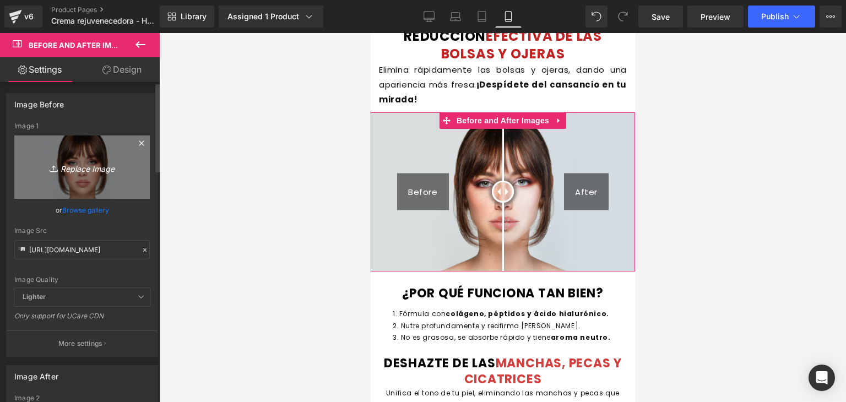
click at [82, 170] on icon "Replace Image" at bounding box center [82, 167] width 88 height 14
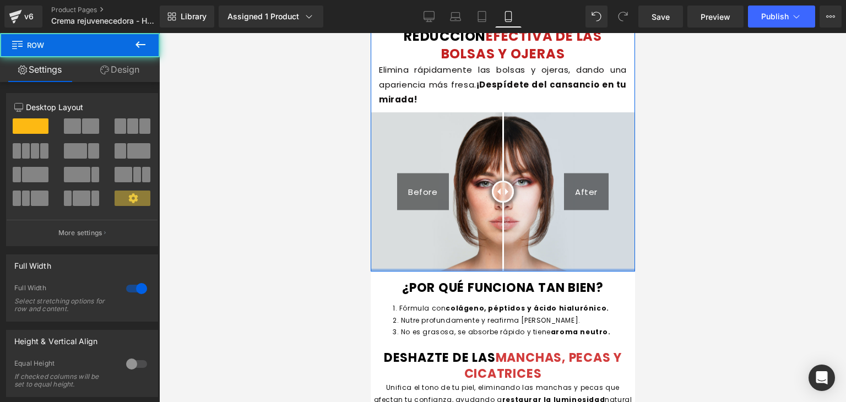
drag, startPoint x: 479, startPoint y: 272, endPoint x: 482, endPoint y: 259, distance: 13.5
click at [482, 259] on div "Image REDUCCIÓN EFECTIVA DE LAS BOLSAS Y OJERAS Heading Elimina rápidamente las…" at bounding box center [502, 86] width 264 height 370
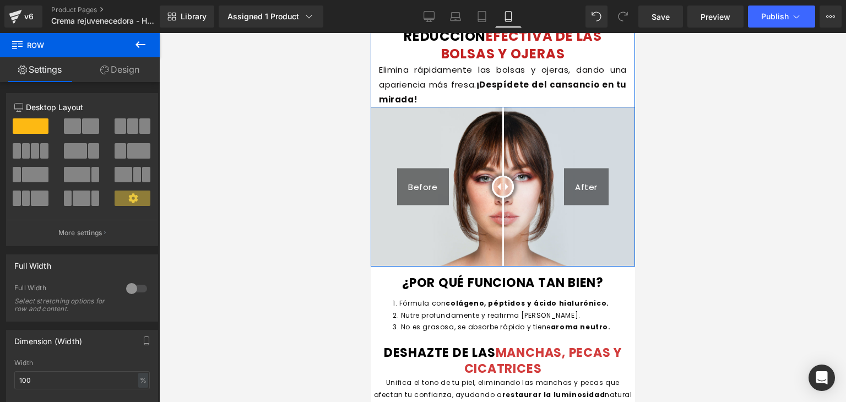
drag, startPoint x: 519, startPoint y: 111, endPoint x: 519, endPoint y: 102, distance: 8.3
click at [519, 102] on div "REDUCCIÓN EFECTIVA DE LAS BOLSAS Y OJERAS Heading Elimina rápidamente las bolsa…" at bounding box center [502, 59] width 264 height 96
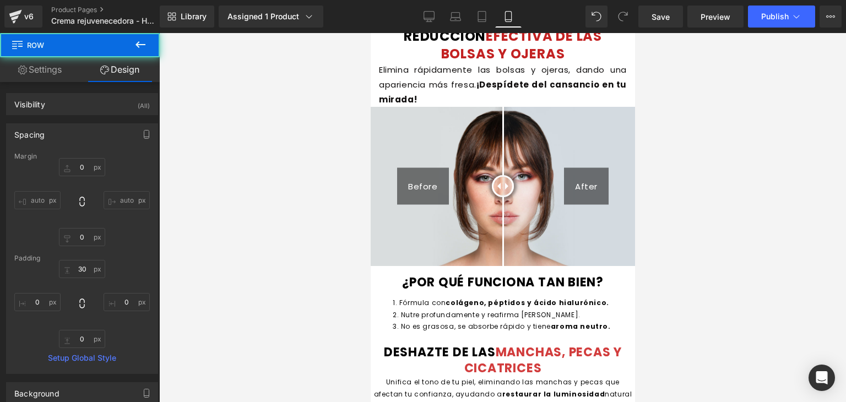
click at [688, 126] on div at bounding box center [502, 217] width 687 height 369
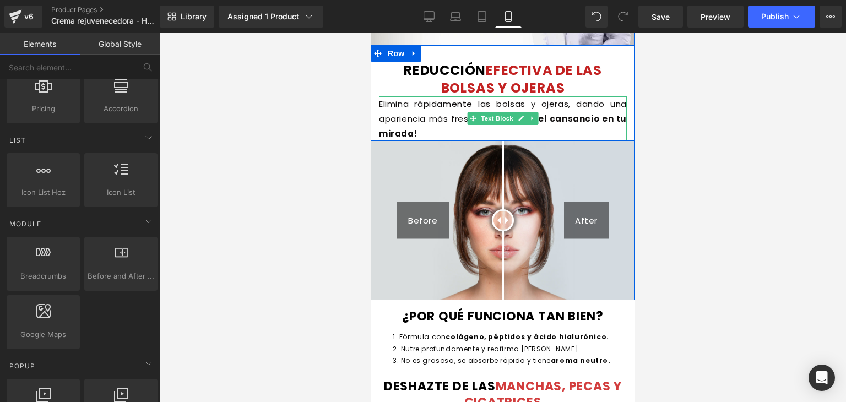
scroll to position [1372, 0]
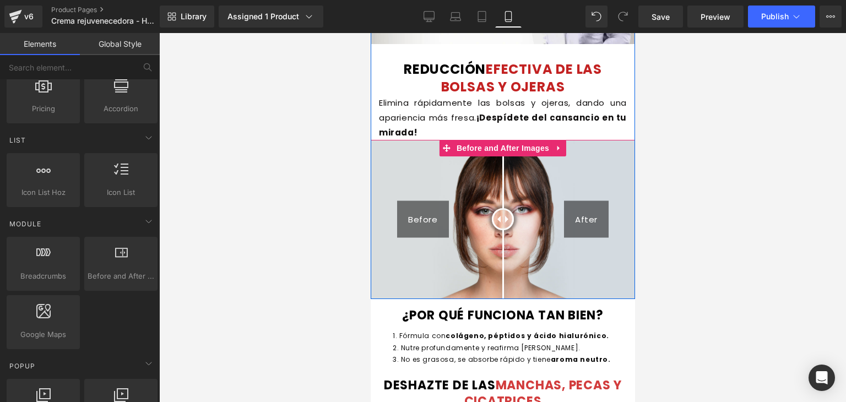
click at [547, 213] on img at bounding box center [502, 219] width 264 height 159
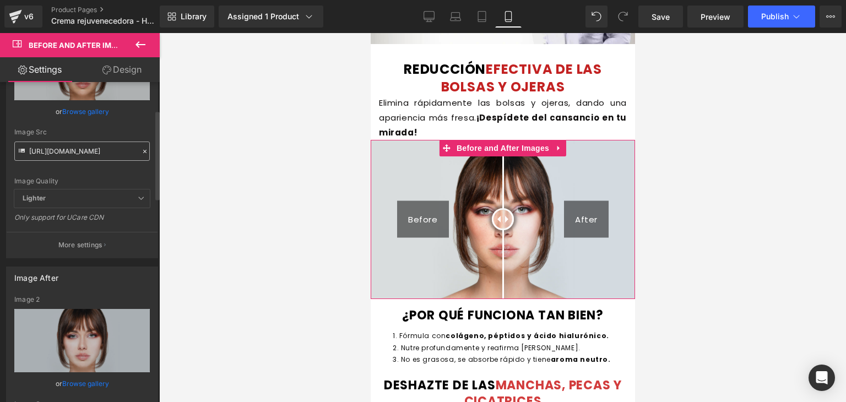
scroll to position [103, 0]
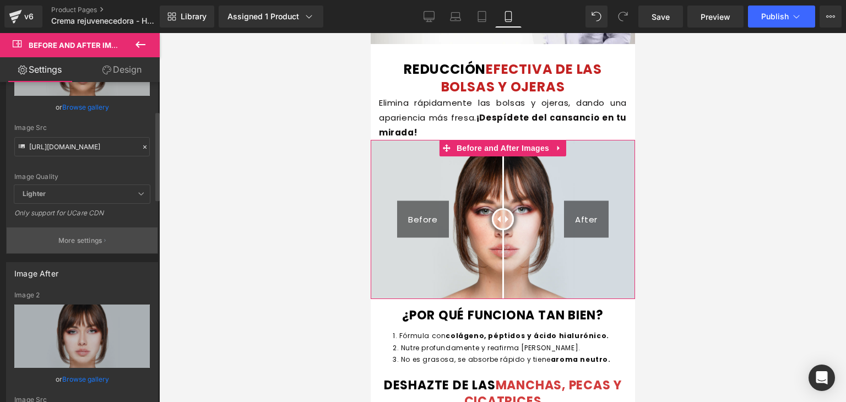
click at [90, 249] on button "More settings" at bounding box center [82, 241] width 151 height 26
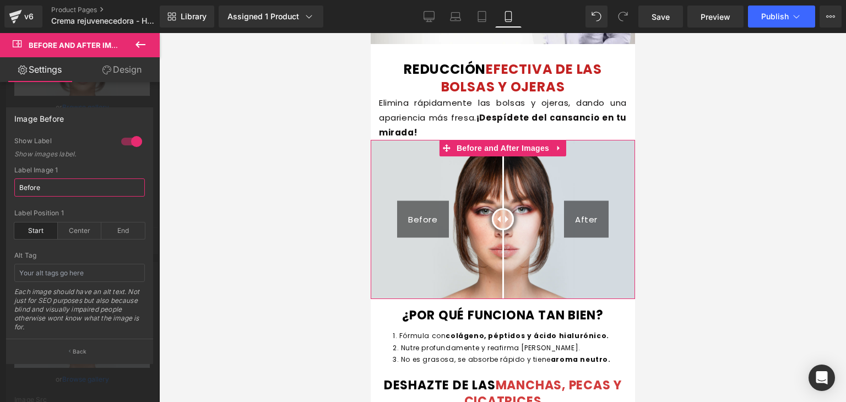
drag, startPoint x: 84, startPoint y: 196, endPoint x: 0, endPoint y: 202, distance: 84.0
click at [0, 202] on div "Image Before 1 Show Label Show images label. Before Label Image 1 Before start …" at bounding box center [80, 231] width 160 height 265
click at [141, 95] on div at bounding box center [80, 220] width 160 height 375
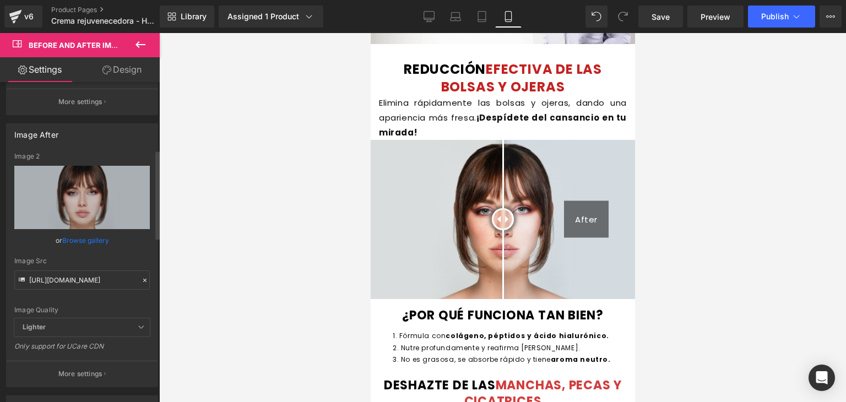
scroll to position [278, 0]
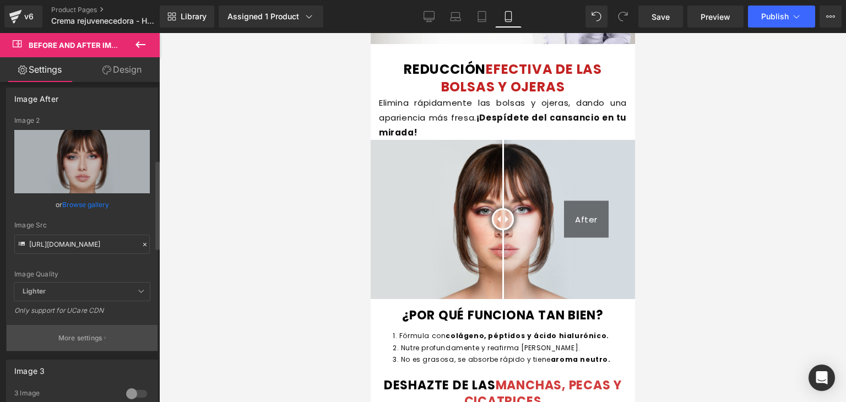
click at [96, 336] on p "More settings" at bounding box center [80, 338] width 44 height 10
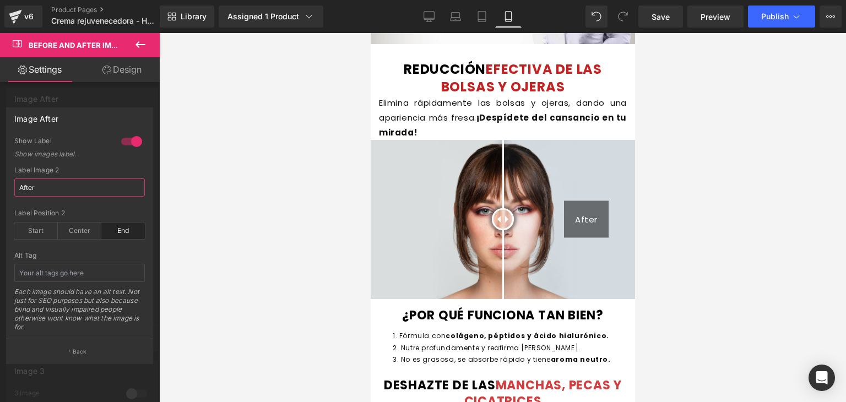
drag, startPoint x: 76, startPoint y: 194, endPoint x: 0, endPoint y: 194, distance: 76.0
click at [0, 194] on div "Image After 1 Show Label Show images label. After Label Image 2 After end Label…" at bounding box center [80, 231] width 160 height 265
click at [216, 202] on div at bounding box center [502, 217] width 687 height 369
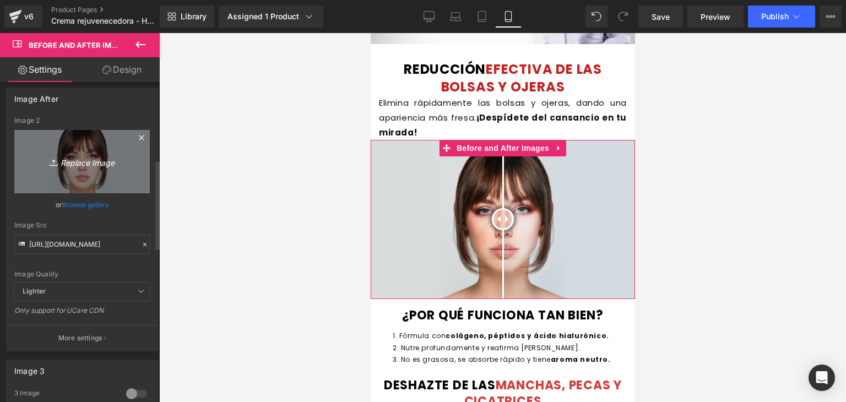
click at [73, 157] on icon "Replace Image" at bounding box center [82, 162] width 88 height 14
type input "C:\fakepath\WhatsApp-Image-2025-08-28-at-12.14.18-PM.webp"
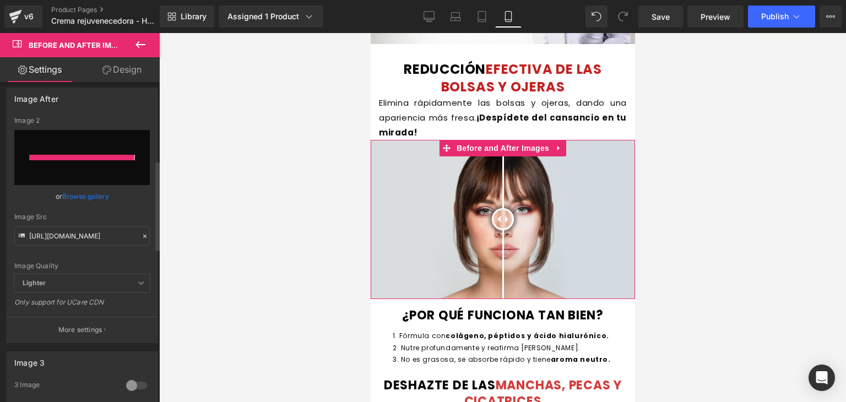
type input "https://ucarecdn.com/818ab7e4-52f3-437f-9f5b-5cc3d8644c99/-/format/auto/-/previ…"
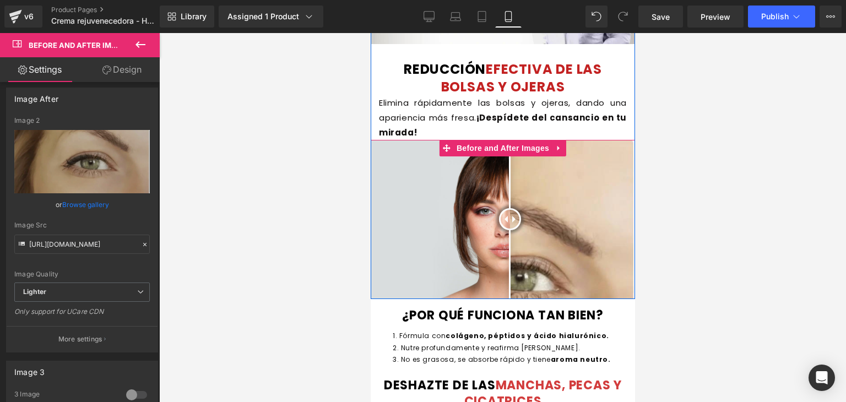
drag, startPoint x: 507, startPoint y: 219, endPoint x: 505, endPoint y: 230, distance: 10.7
click at [505, 230] on div at bounding box center [510, 219] width 22 height 22
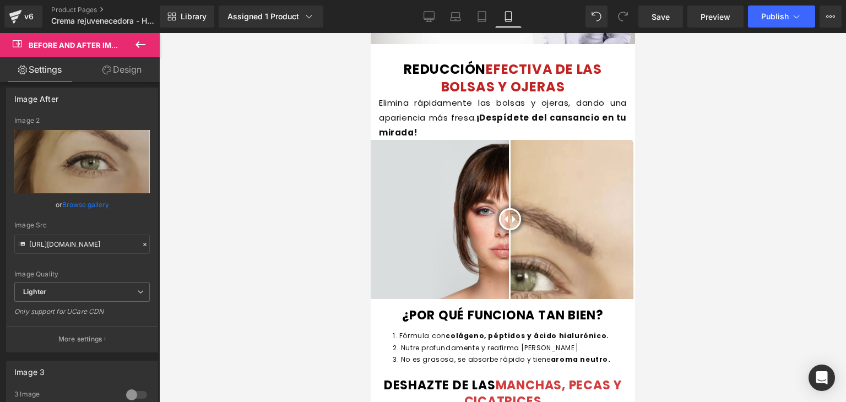
click at [143, 50] on icon at bounding box center [140, 44] width 13 height 13
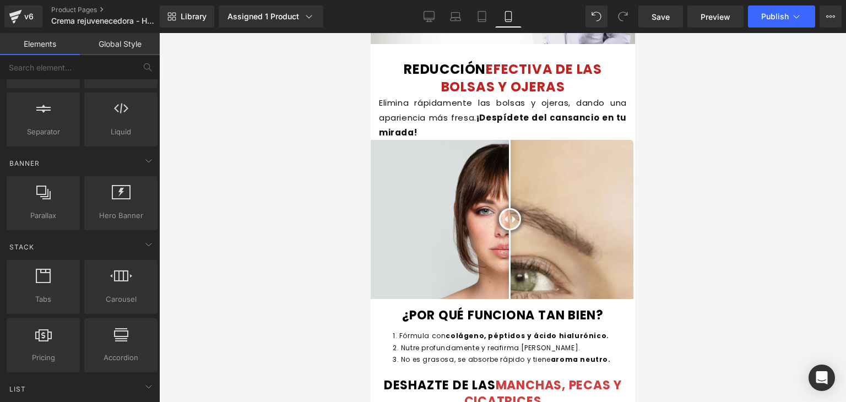
scroll to position [190, 0]
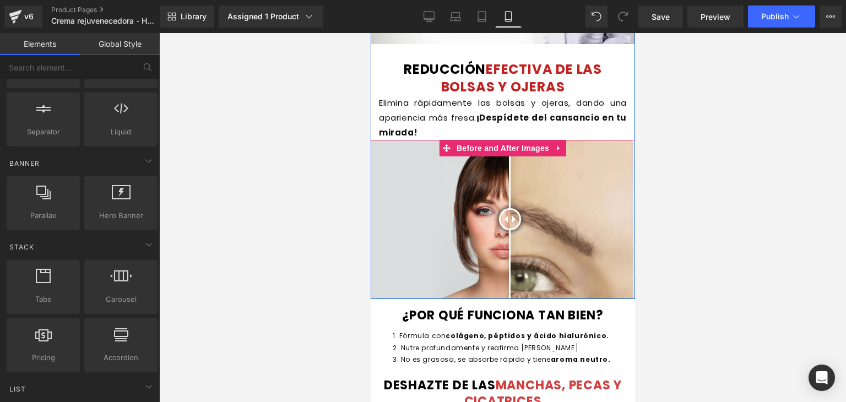
click at [487, 199] on img at bounding box center [502, 219] width 264 height 159
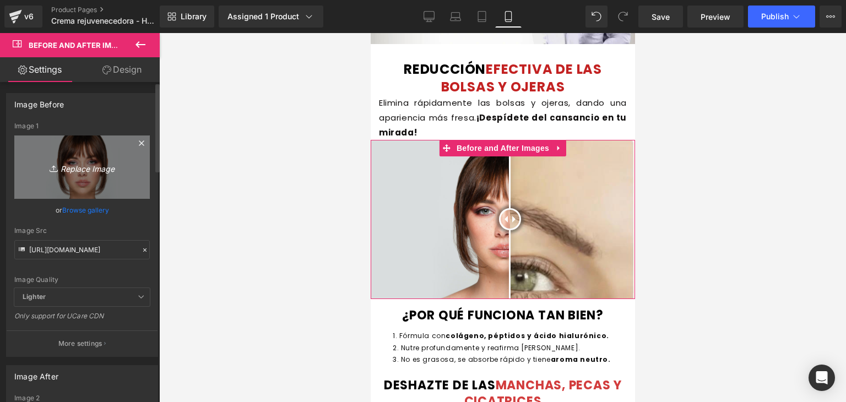
click at [70, 168] on icon "Replace Image" at bounding box center [82, 167] width 88 height 14
type input "C:\fakepath\WhatsApp-Image-2025-08-28-at-12.13.54-PM.webp"
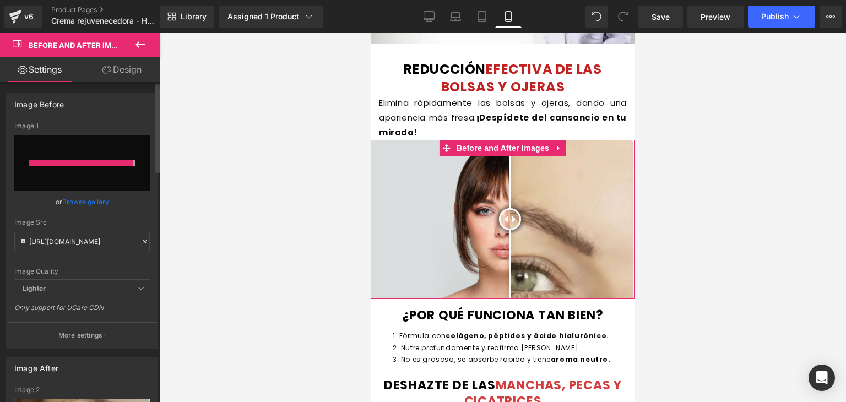
type input "https://ucarecdn.com/372bd3e7-e504-4459-a660-2648b5ba334b/-/format/auto/-/previ…"
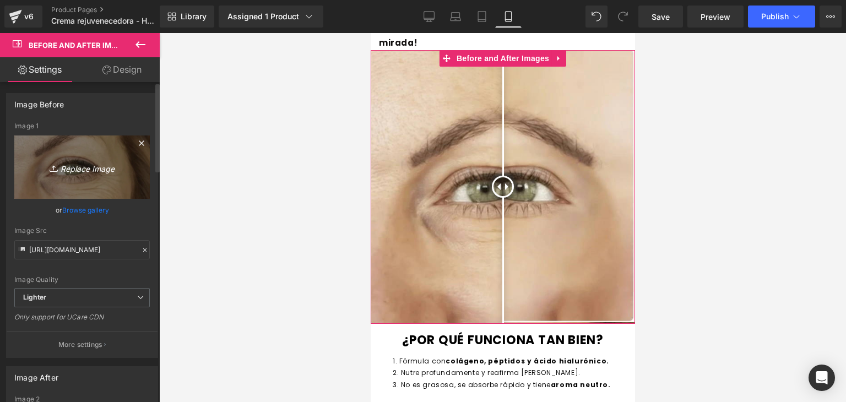
scroll to position [1451, 0]
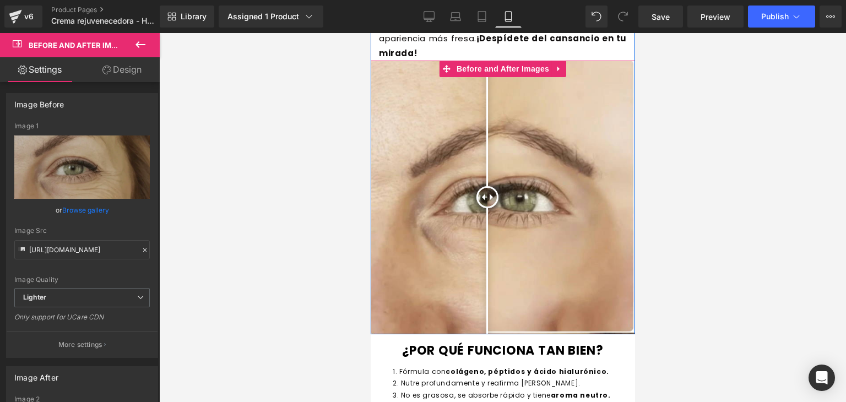
drag, startPoint x: 497, startPoint y: 191, endPoint x: 470, endPoint y: 206, distance: 30.3
click at [476, 206] on div at bounding box center [487, 197] width 22 height 22
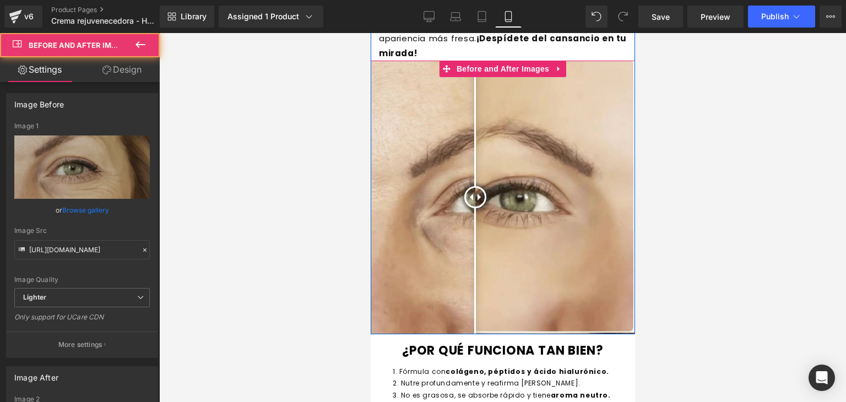
click at [470, 206] on div at bounding box center [475, 197] width 22 height 22
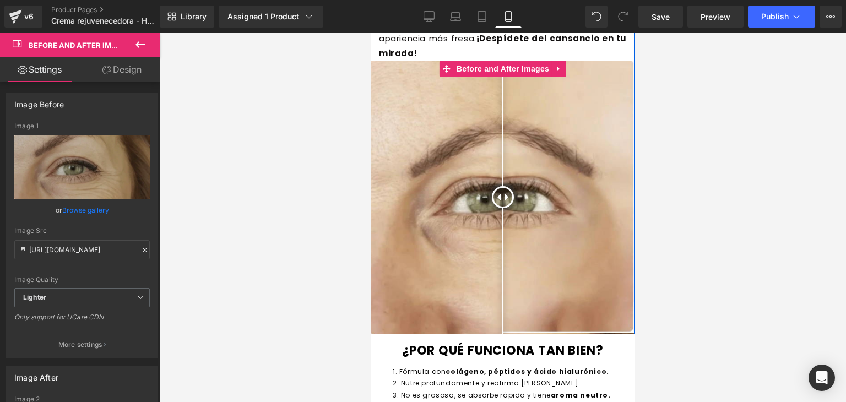
drag, startPoint x: 470, startPoint y: 190, endPoint x: 504, endPoint y: 192, distance: 33.7
click at [504, 192] on div at bounding box center [502, 197] width 22 height 22
drag, startPoint x: 504, startPoint y: 192, endPoint x: 495, endPoint y: 203, distance: 14.9
click at [495, 203] on div at bounding box center [499, 197] width 22 height 22
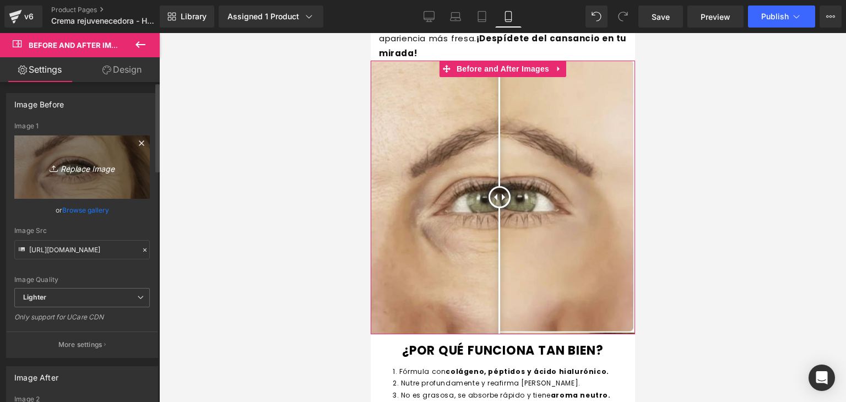
click at [100, 166] on icon "Replace Image" at bounding box center [82, 167] width 88 height 14
type input "C:\fakepath\WhatsApp-Image-2025-08-28-at-12.14.18-PM.webp"
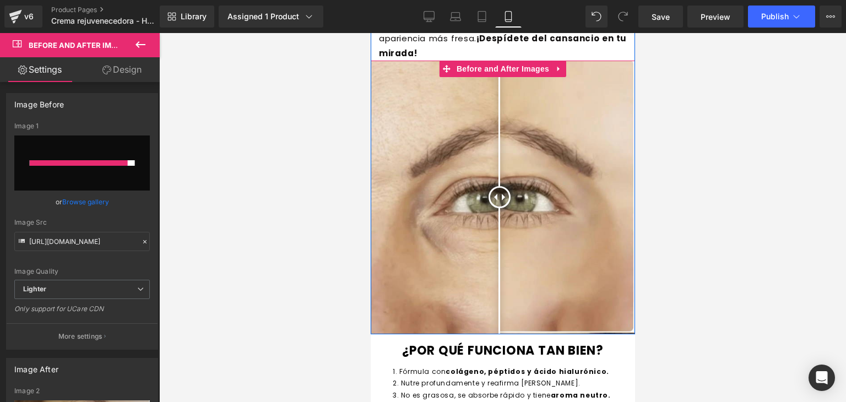
type input "https://ucarecdn.com/3f29417e-aade-463b-8c91-25c25bfc0a6d/-/format/auto/-/previ…"
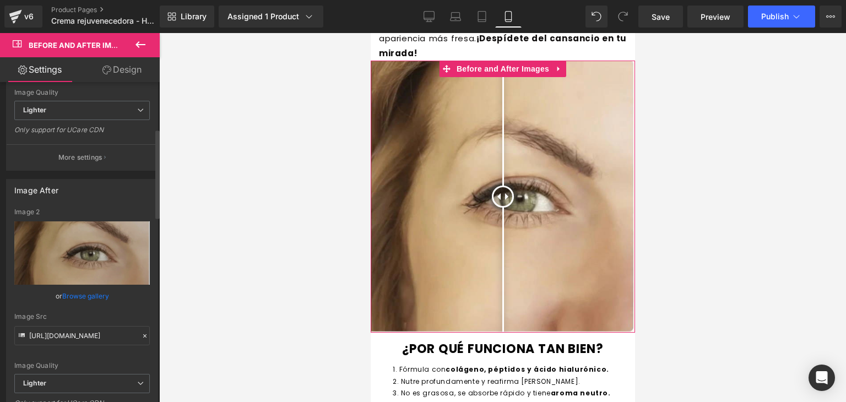
scroll to position [196, 0]
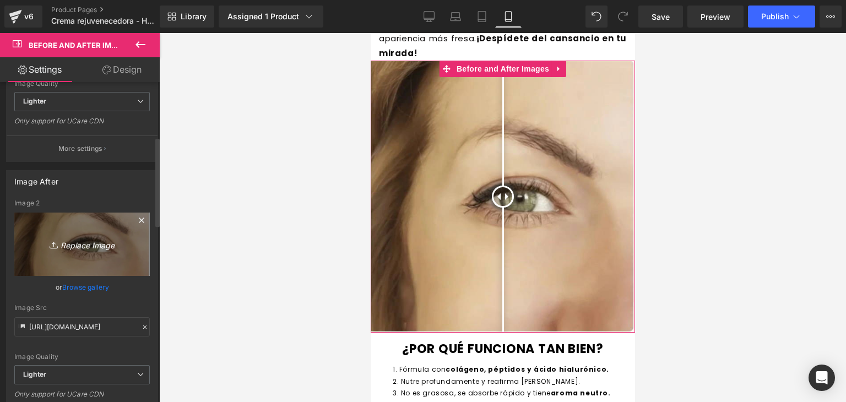
click at [84, 247] on icon "Replace Image" at bounding box center [82, 244] width 88 height 14
type input "C:\fakepath\WhatsApp-Image-2025-08-28-at-12.13.54-PM.webp"
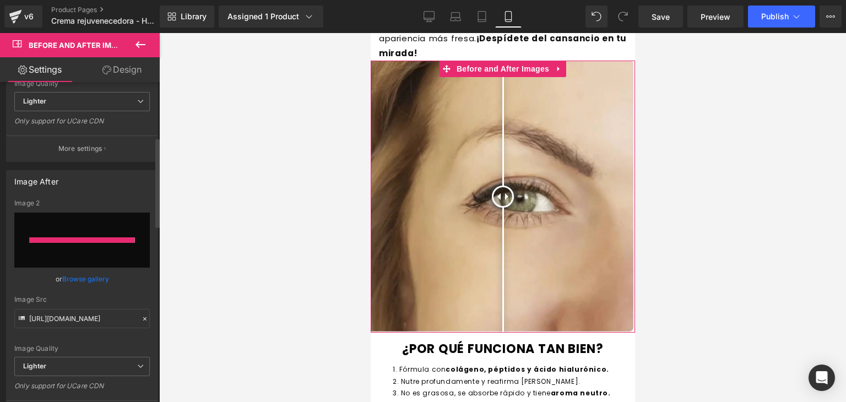
type input "https://ucarecdn.com/d8b806b0-b810-42d4-a98f-124dc86b2afa/-/format/auto/-/previ…"
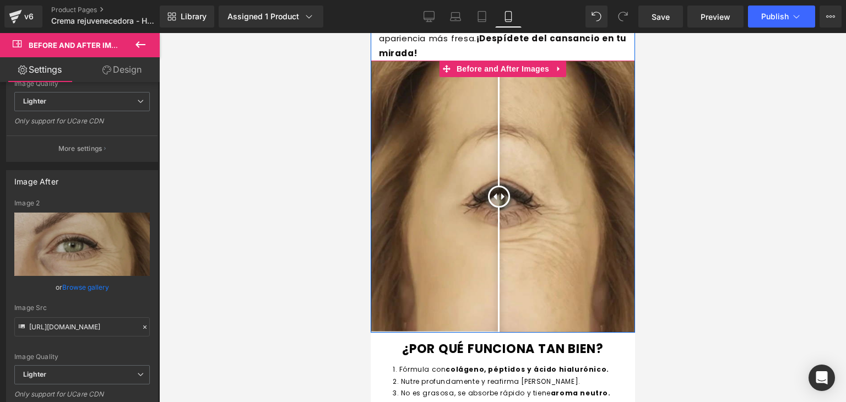
drag, startPoint x: 499, startPoint y: 194, endPoint x: 494, endPoint y: 222, distance: 27.9
click at [494, 208] on div at bounding box center [499, 197] width 22 height 22
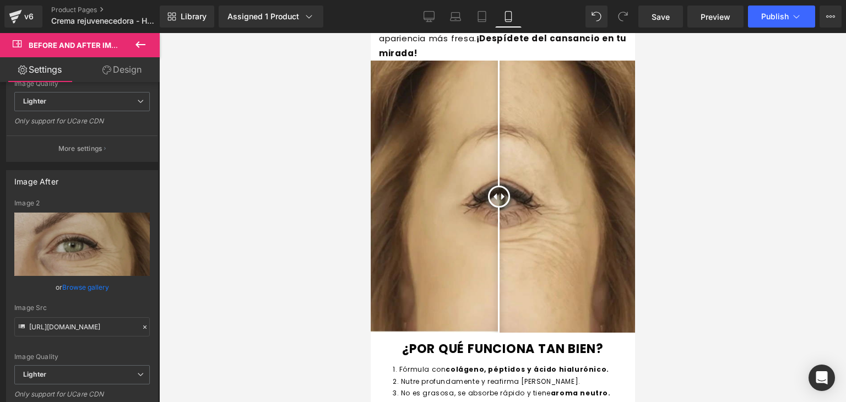
click at [739, 185] on div at bounding box center [502, 217] width 687 height 369
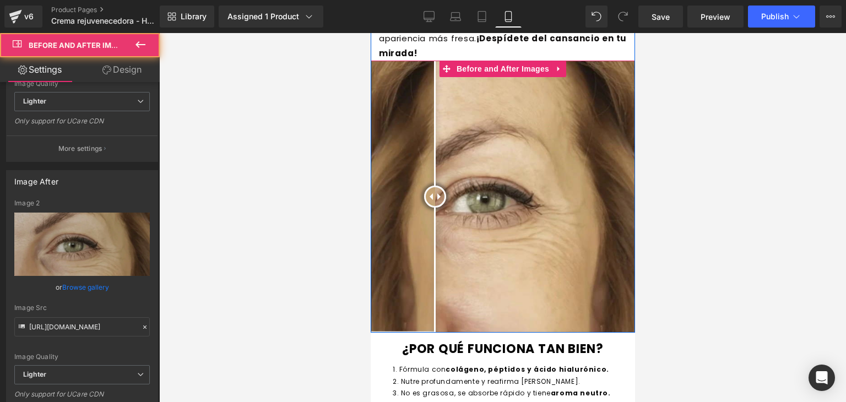
drag, startPoint x: 490, startPoint y: 197, endPoint x: 430, endPoint y: 202, distance: 60.3
click at [430, 202] on div at bounding box center [435, 197] width 22 height 22
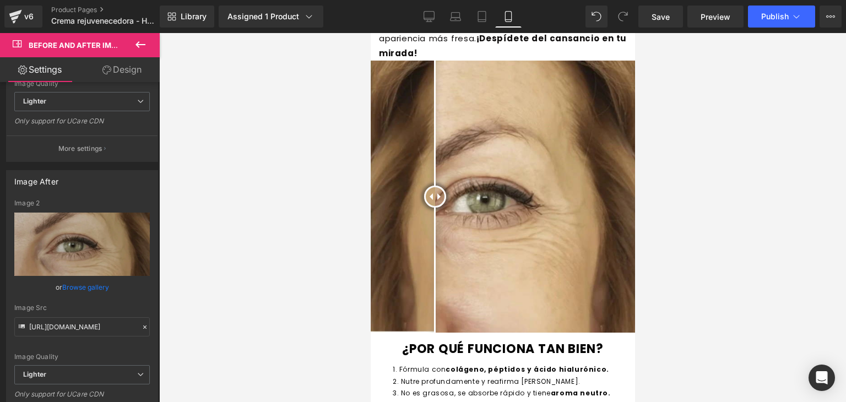
click at [807, 186] on div at bounding box center [502, 217] width 687 height 369
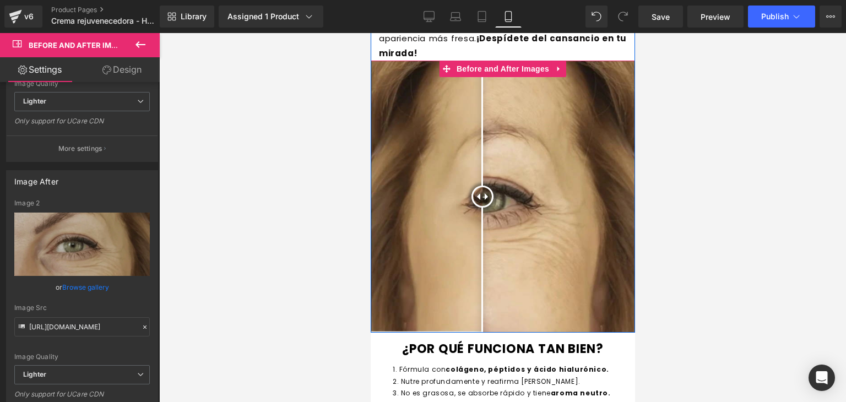
drag, startPoint x: 430, startPoint y: 194, endPoint x: 477, endPoint y: 194, distance: 46.8
click at [477, 194] on div at bounding box center [482, 197] width 22 height 22
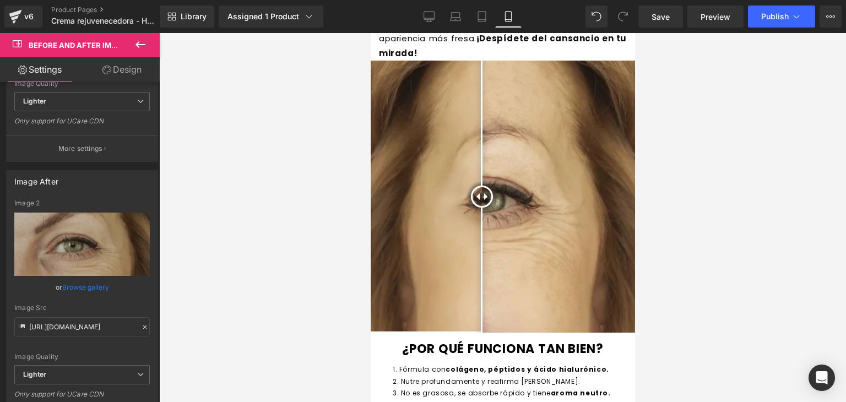
click at [767, 188] on div at bounding box center [502, 217] width 687 height 369
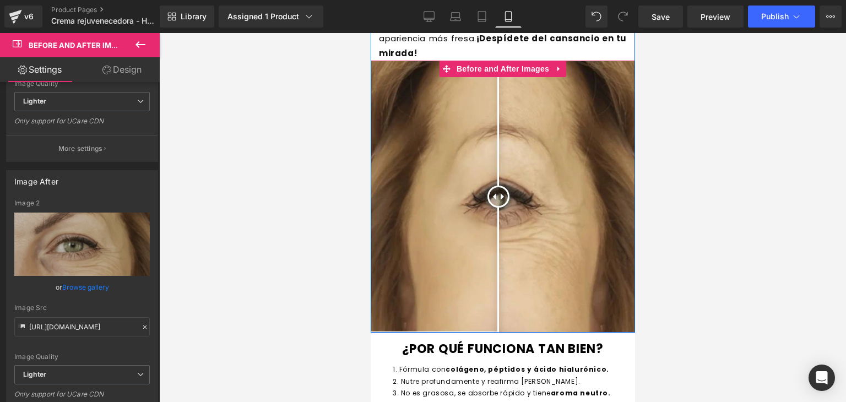
drag, startPoint x: 478, startPoint y: 194, endPoint x: 494, endPoint y: 201, distance: 17.1
click at [494, 201] on div at bounding box center [498, 197] width 22 height 22
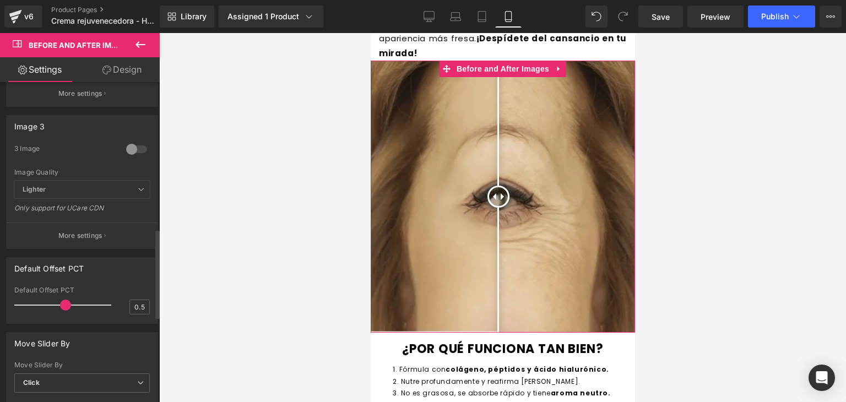
scroll to position [527, 0]
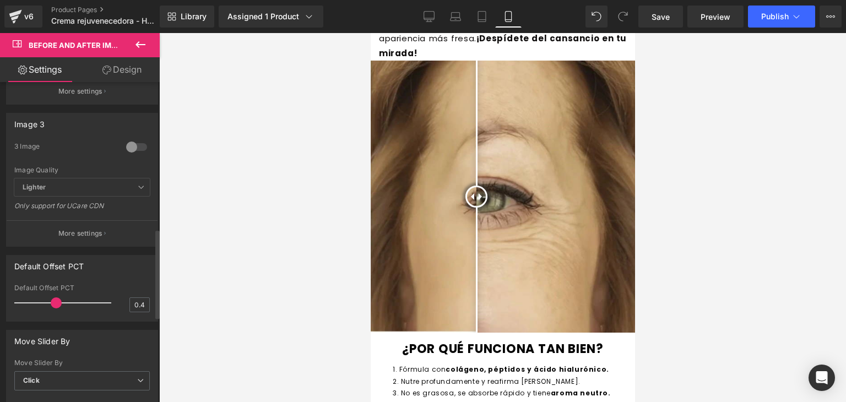
type input "0.5"
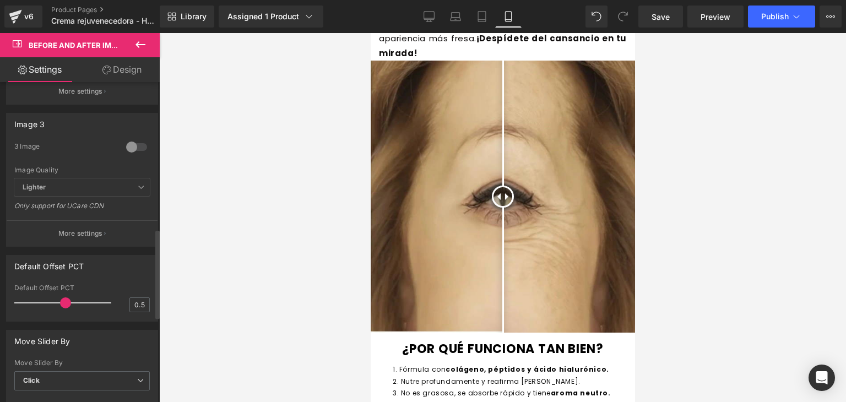
drag, startPoint x: 63, startPoint y: 300, endPoint x: 62, endPoint y: 310, distance: 10.0
click at [62, 310] on div at bounding box center [65, 303] width 91 height 22
click at [329, 263] on div at bounding box center [502, 217] width 687 height 369
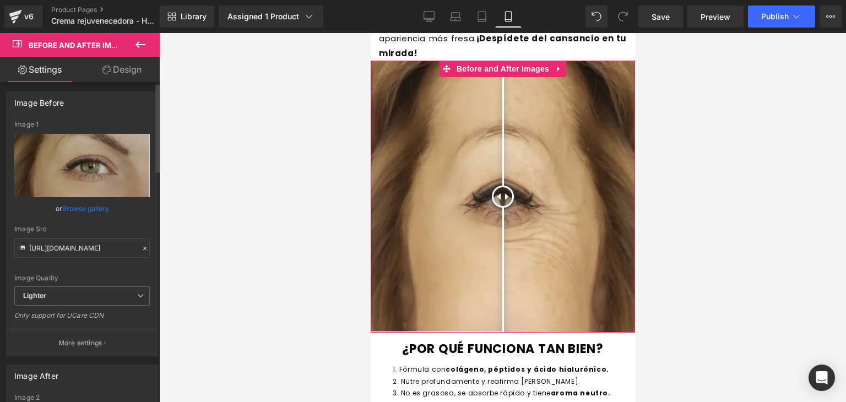
scroll to position [0, 0]
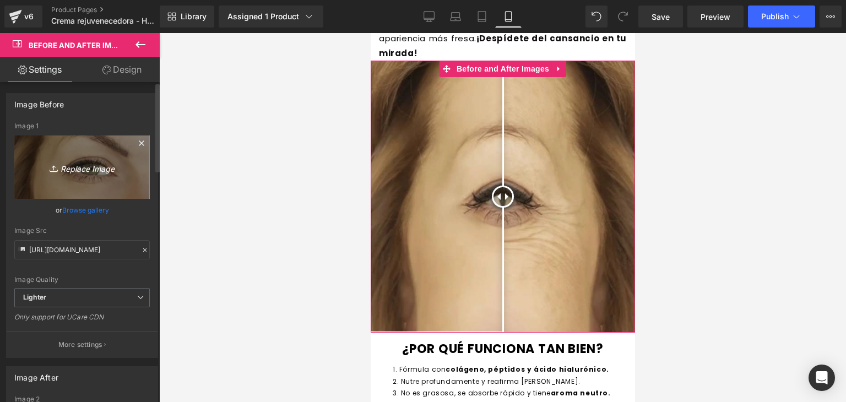
click at [77, 168] on icon "Replace Image" at bounding box center [82, 167] width 88 height 14
type input "C:\fakepath\image-_14_.webp"
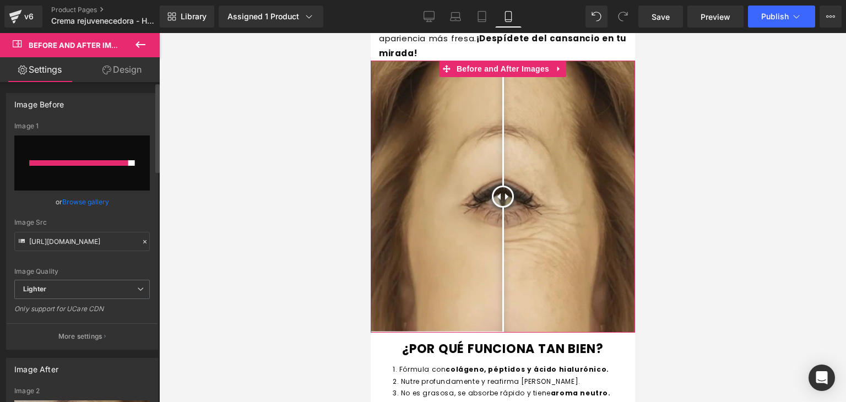
type input "https://ucarecdn.com/5d28c07e-6269-46ee-945f-5ccf41951b3c/-/format/auto/-/previ…"
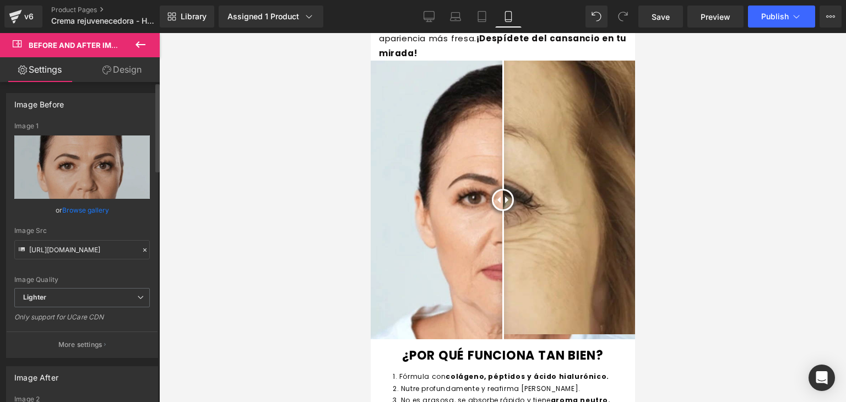
click at [760, 80] on div at bounding box center [502, 217] width 687 height 369
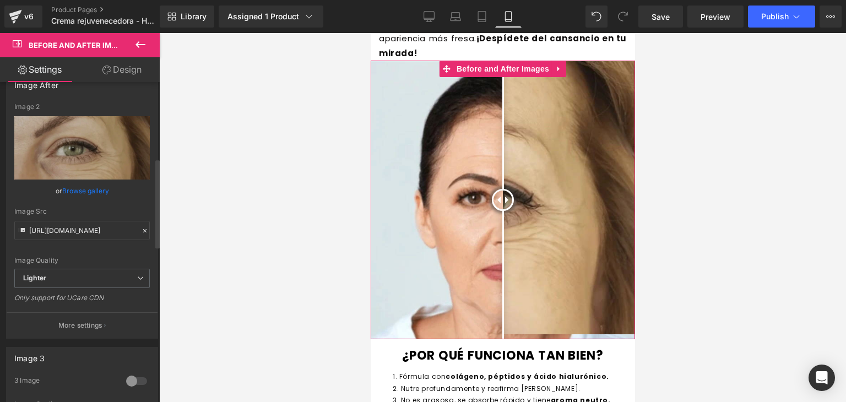
scroll to position [293, 0]
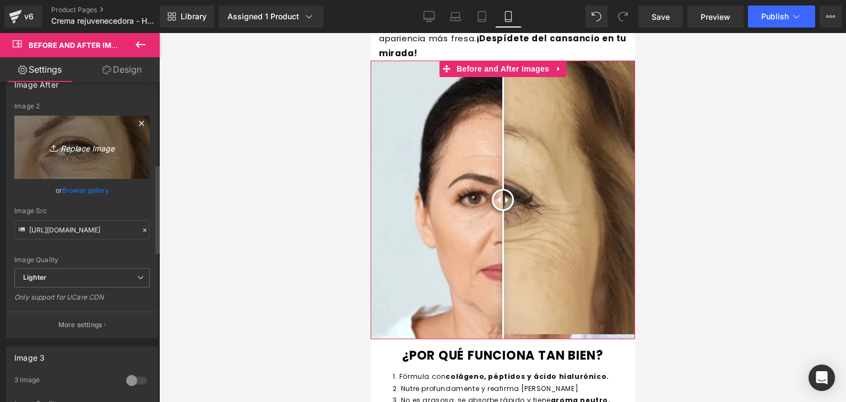
click at [78, 151] on icon "Replace Image" at bounding box center [82, 147] width 88 height 14
type input "C:\fakepath\image-_15_.webp"
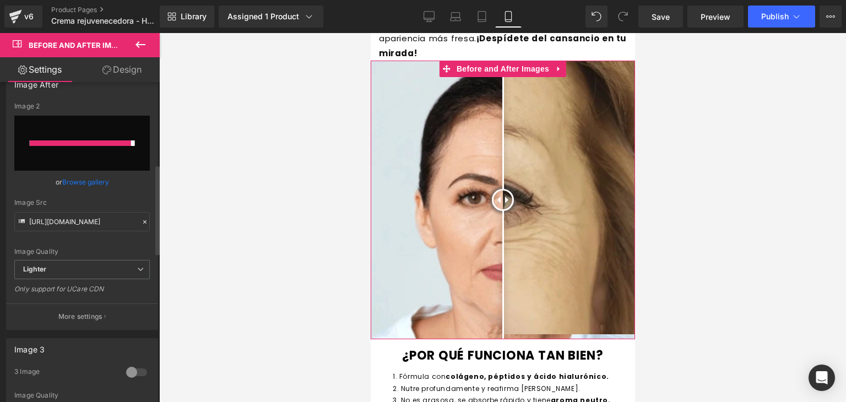
type input "https://ucarecdn.com/ee4b49b2-78c2-4d07-89a3-48c9b70dacbb/-/format/auto/-/previ…"
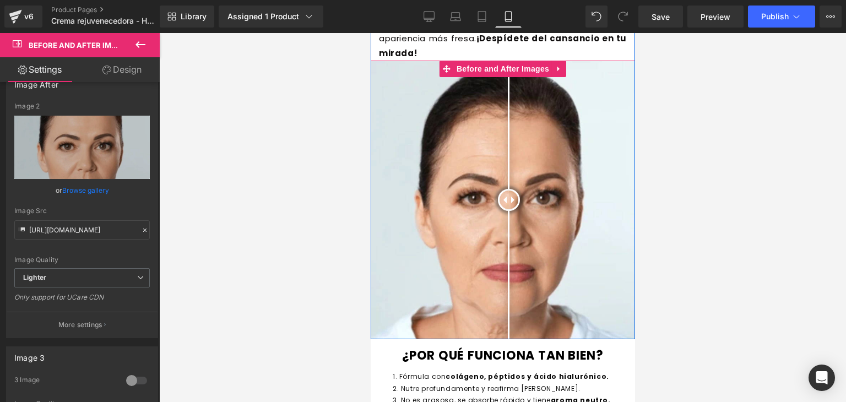
drag, startPoint x: 492, startPoint y: 198, endPoint x: 505, endPoint y: 202, distance: 13.2
click at [505, 202] on div at bounding box center [508, 200] width 22 height 22
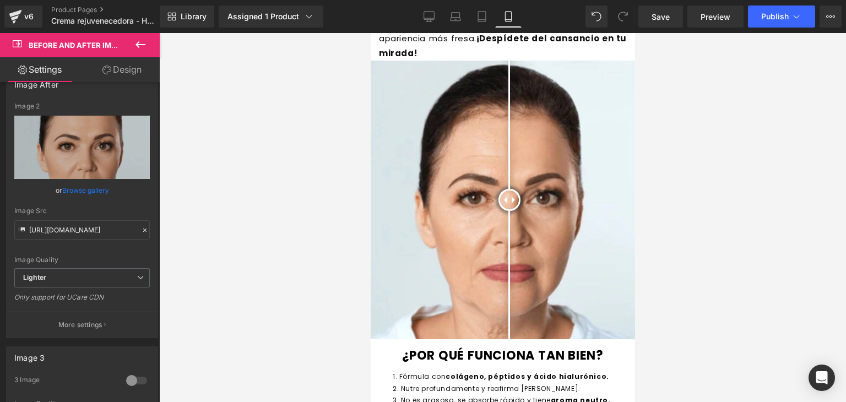
click at [760, 131] on div at bounding box center [502, 217] width 687 height 369
click at [714, 109] on div at bounding box center [502, 217] width 687 height 369
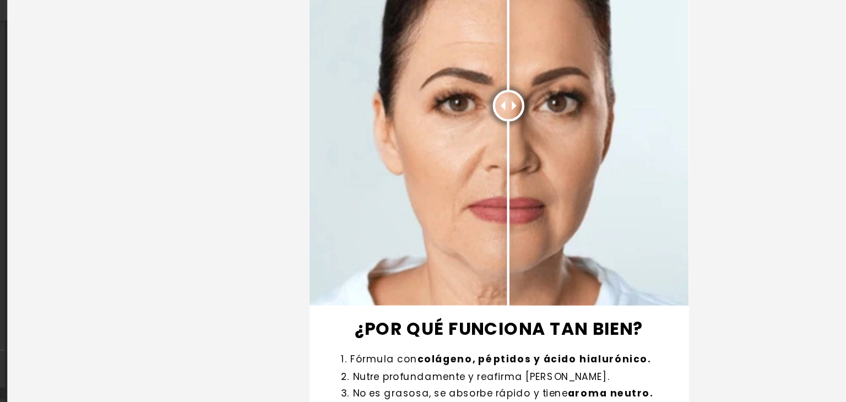
scroll to position [1457, 0]
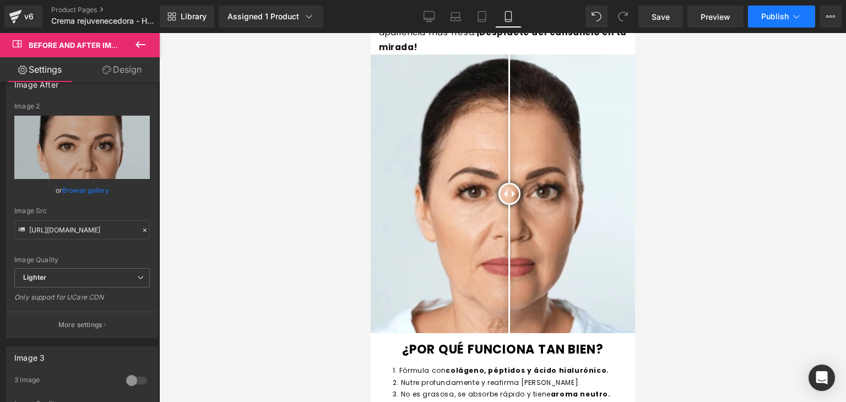
click at [776, 14] on span "Publish" at bounding box center [775, 16] width 28 height 9
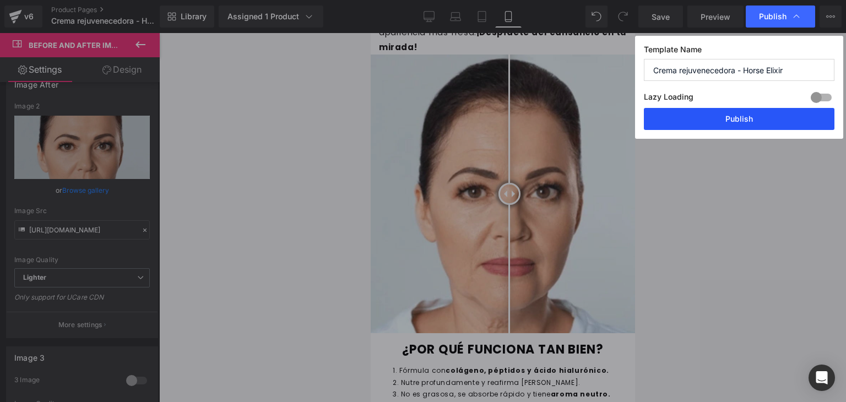
click at [704, 116] on button "Publish" at bounding box center [739, 119] width 191 height 22
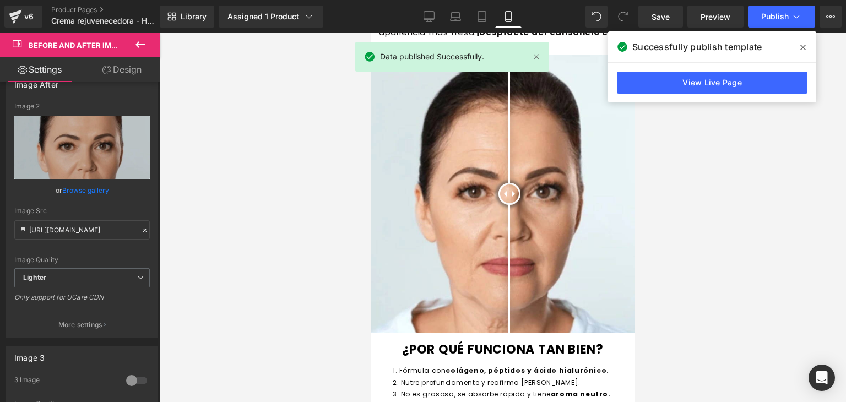
click at [705, 94] on div "View Live Page" at bounding box center [712, 83] width 208 height 40
click at [708, 81] on link "View Live Page" at bounding box center [712, 83] width 191 height 22
